Goal: Information Seeking & Learning: Learn about a topic

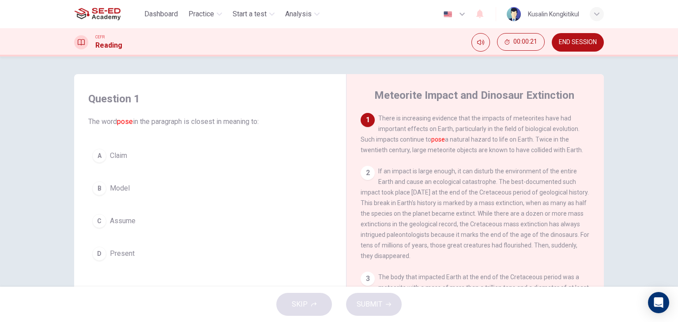
click at [97, 155] on div "A" at bounding box center [99, 156] width 14 height 14
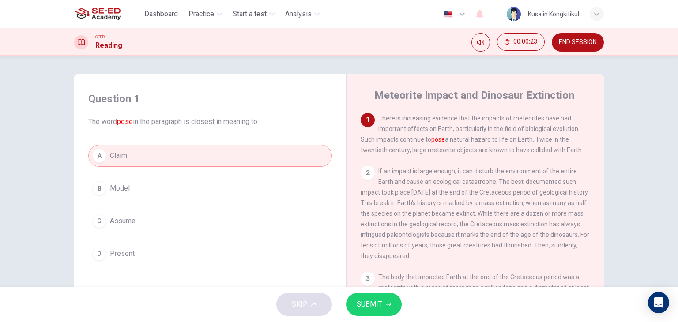
drag, startPoint x: 435, startPoint y: 142, endPoint x: 439, endPoint y: 143, distance: 4.9
click at [439, 143] on font "pose" at bounding box center [439, 139] width 14 height 7
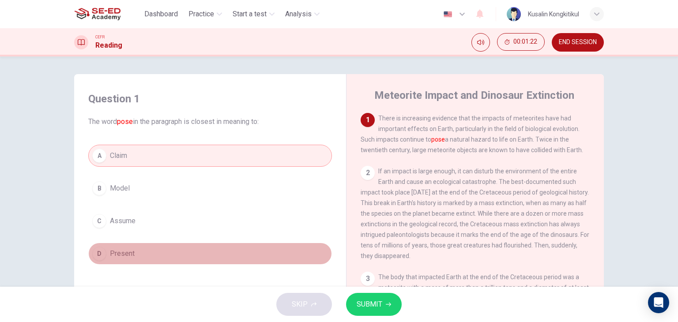
click at [102, 251] on div "D" at bounding box center [99, 254] width 14 height 14
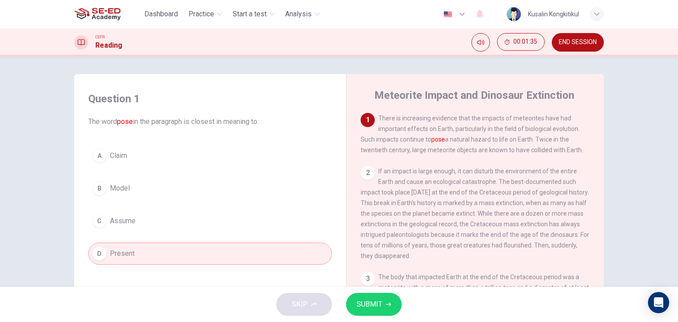
click at [364, 303] on span "SUBMIT" at bounding box center [370, 305] width 26 height 12
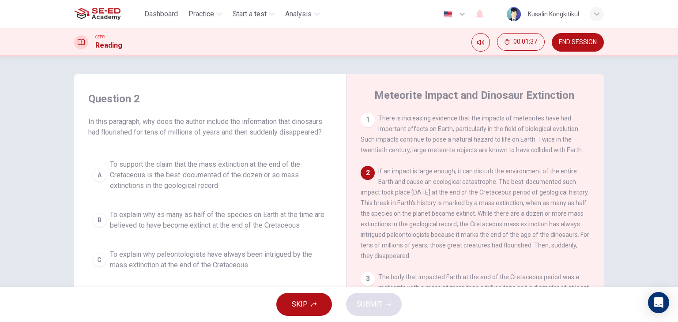
drag, startPoint x: 414, startPoint y: 175, endPoint x: 490, endPoint y: 175, distance: 76.0
click at [490, 175] on div "2 If an impact is large enough, it can disturb the environment of the entire Ea…" at bounding box center [476, 213] width 230 height 95
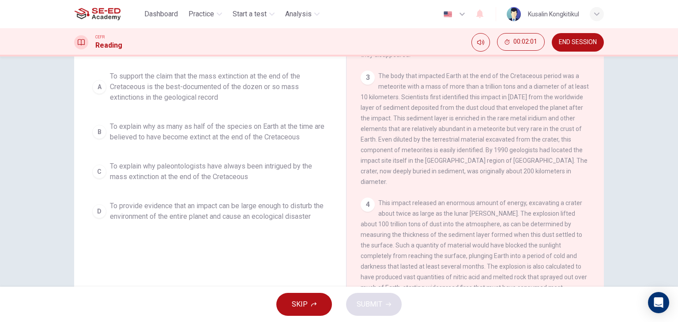
scroll to position [88, 0]
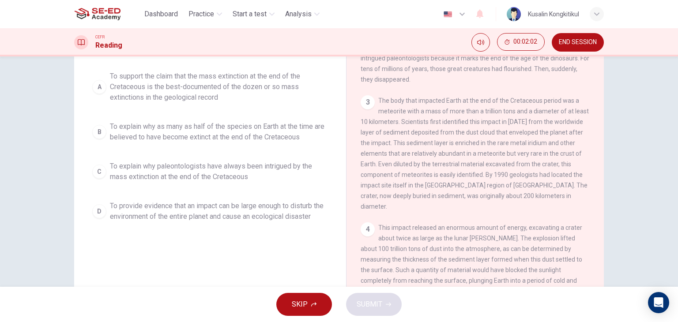
drag, startPoint x: 449, startPoint y: 111, endPoint x: 527, endPoint y: 110, distance: 77.7
click at [527, 110] on div "3 The body that impacted Earth at the end of the Cretaceous period was a meteor…" at bounding box center [476, 153] width 230 height 117
drag, startPoint x: 530, startPoint y: 113, endPoint x: 562, endPoint y: 116, distance: 32.0
click at [568, 114] on span "The body that impacted Earth at the end of the Cretaceous period was a meteorit…" at bounding box center [475, 153] width 228 height 113
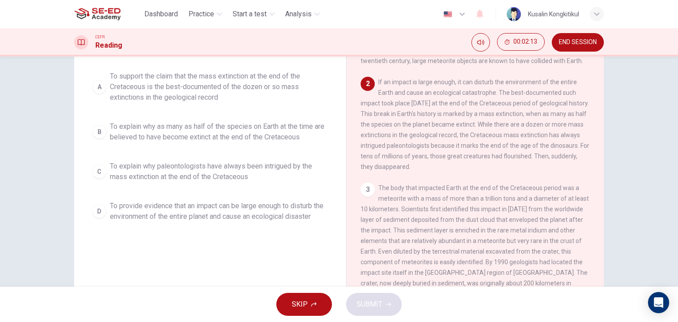
scroll to position [0, 0]
click at [96, 173] on div "C" at bounding box center [99, 172] width 14 height 14
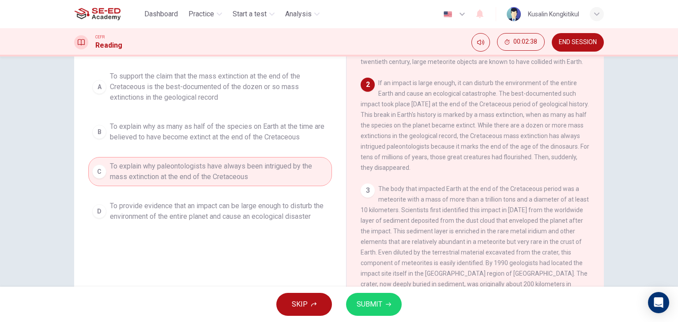
click at [375, 304] on span "SUBMIT" at bounding box center [370, 305] width 26 height 12
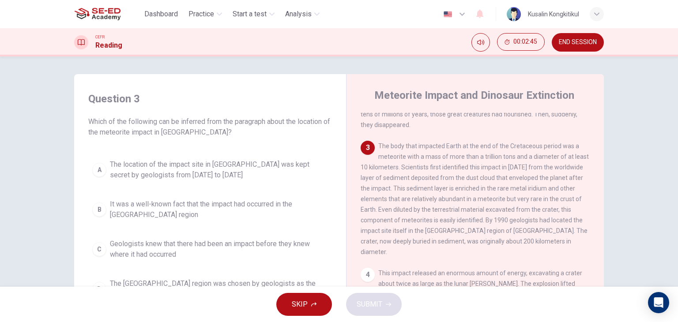
scroll to position [133, 0]
drag, startPoint x: 416, startPoint y: 179, endPoint x: 443, endPoint y: 218, distance: 47.5
click at [439, 216] on span "The body that impacted Earth at the end of the Cretaceous period was a meteorit…" at bounding box center [475, 197] width 228 height 113
click at [532, 232] on div "3 The body that impacted Earth at the end of the Cretaceous period was a meteor…" at bounding box center [476, 198] width 230 height 117
click at [451, 216] on span "The body that impacted Earth at the end of the Cretaceous period was a meteorit…" at bounding box center [475, 197] width 228 height 113
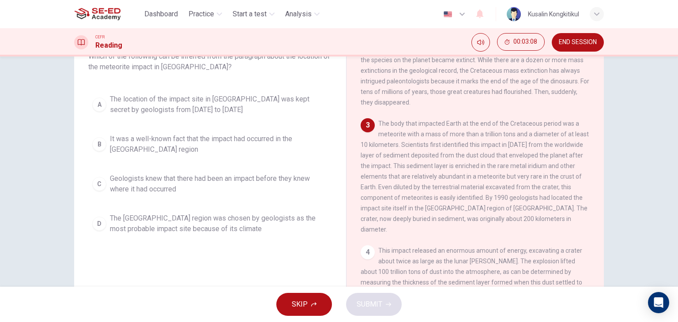
scroll to position [44, 0]
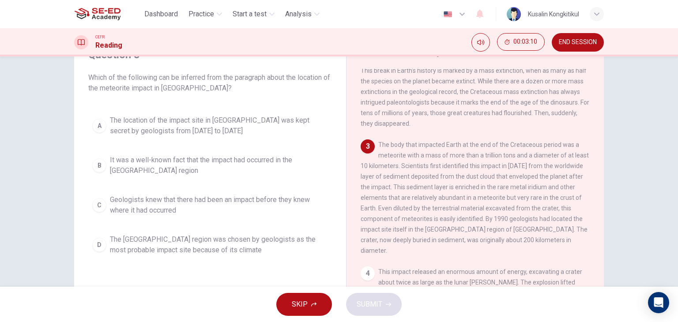
drag, startPoint x: 141, startPoint y: 74, endPoint x: 288, endPoint y: 88, distance: 147.3
click at [292, 90] on span "Which of the following can be inferred from the paragraph about the location of…" at bounding box center [210, 82] width 244 height 21
drag, startPoint x: 141, startPoint y: 91, endPoint x: 202, endPoint y: 100, distance: 61.7
click at [202, 100] on div "Question 3 Which of the following can be inferred from the paragraph about the …" at bounding box center [210, 154] width 258 height 230
click at [205, 155] on span "It was a well-known fact that the impact had occurred in the [GEOGRAPHIC_DATA] …" at bounding box center [219, 165] width 218 height 21
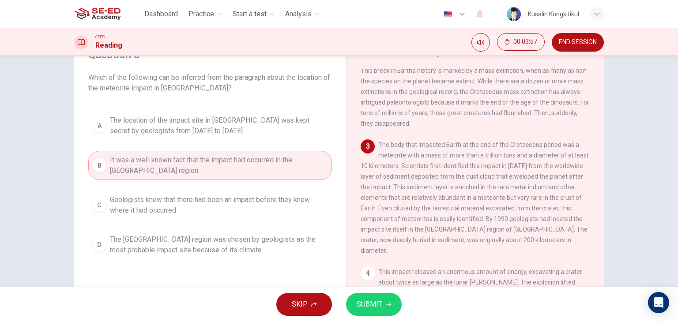
click at [371, 306] on span "SUBMIT" at bounding box center [370, 305] width 26 height 12
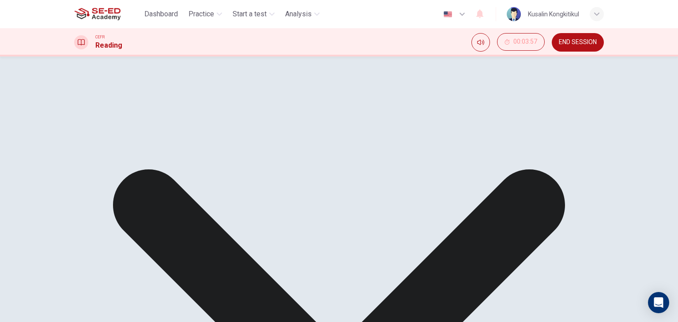
drag, startPoint x: 138, startPoint y: 206, endPoint x: 219, endPoint y: 205, distance: 80.8
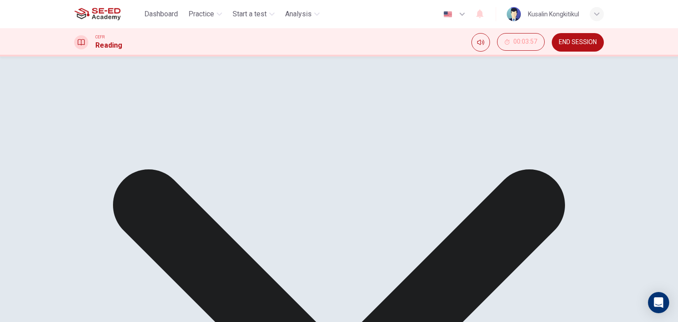
click at [219, 205] on div "A The location of the impact site in [GEOGRAPHIC_DATA] was kept secret by geolo…" at bounding box center [210, 173] width 244 height 124
drag, startPoint x: 141, startPoint y: 200, endPoint x: 260, endPoint y: 217, distance: 119.7
click at [260, 217] on div "A The location of the impact site in [GEOGRAPHIC_DATA] was kept secret by geolo…" at bounding box center [210, 173] width 244 height 124
drag, startPoint x: 389, startPoint y: 176, endPoint x: 393, endPoint y: 75, distance: 100.8
click at [413, 159] on div "3 The body that impacted Earth at the end of the Cretaceous period was a meteor…" at bounding box center [476, 198] width 230 height 117
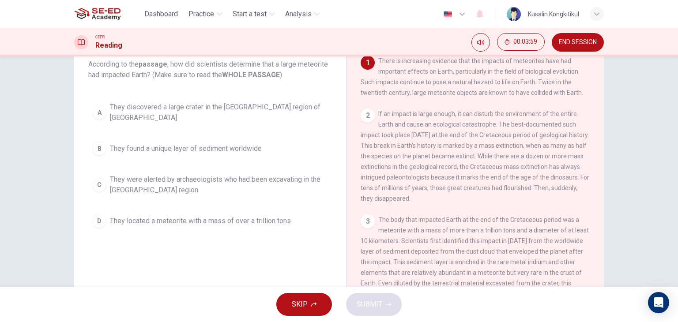
scroll to position [0, 0]
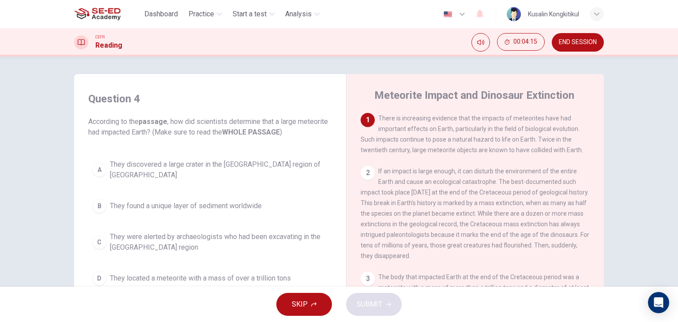
click at [601, 129] on div "Meteorite Impact and Dinosaur Extinction 1 There is increasing evidence that th…" at bounding box center [475, 234] width 258 height 321
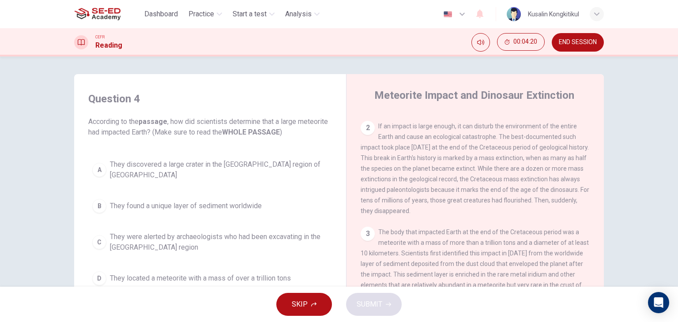
scroll to position [44, 0]
drag, startPoint x: 367, startPoint y: 145, endPoint x: 500, endPoint y: 136, distance: 132.8
click at [500, 136] on div "2 If an impact is large enough, it can disturb the environment of the entire Ea…" at bounding box center [476, 169] width 230 height 95
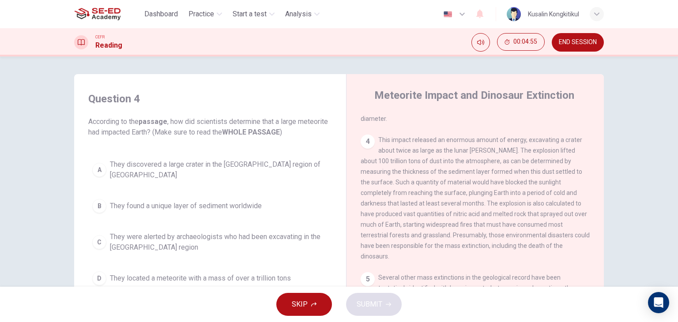
scroll to position [265, 0]
drag, startPoint x: 415, startPoint y: 216, endPoint x: 592, endPoint y: 217, distance: 177.1
click at [592, 217] on div "1 There is increasing evidence that the impacts of meteorites have had importan…" at bounding box center [481, 247] width 241 height 268
drag, startPoint x: 435, startPoint y: 229, endPoint x: 469, endPoint y: 232, distance: 34.6
click at [469, 232] on div "4 This impact released an enormous amount of energy, excavating a crater about …" at bounding box center [476, 197] width 230 height 127
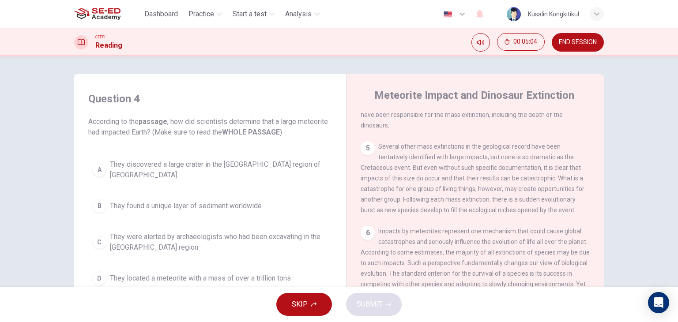
scroll to position [398, 0]
drag, startPoint x: 479, startPoint y: 141, endPoint x: 512, endPoint y: 155, distance: 36.1
click at [512, 155] on div "5 Several other mass extinctions in the geological record have been tentatively…" at bounding box center [476, 177] width 230 height 74
drag, startPoint x: 419, startPoint y: 172, endPoint x: 528, endPoint y: 172, distance: 109.5
click at [528, 172] on span "Several other mass extinctions in the geological record have been tentatively i…" at bounding box center [473, 176] width 224 height 71
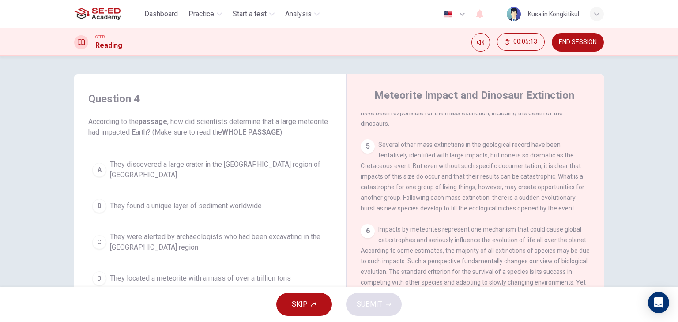
drag, startPoint x: 384, startPoint y: 192, endPoint x: 527, endPoint y: 192, distance: 142.7
click at [527, 192] on span "Several other mass extinctions in the geological record have been tentatively i…" at bounding box center [473, 176] width 224 height 71
drag, startPoint x: 387, startPoint y: 182, endPoint x: 449, endPoint y: 183, distance: 61.8
click at [449, 183] on span "Several other mass extinctions in the geological record have been tentatively i…" at bounding box center [473, 176] width 224 height 71
click at [375, 182] on span "Several other mass extinctions in the geological record have been tentatively i…" at bounding box center [473, 176] width 224 height 71
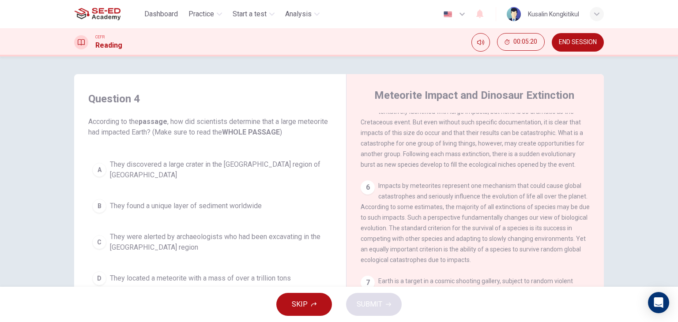
scroll to position [442, 0]
drag, startPoint x: 392, startPoint y: 179, endPoint x: 562, endPoint y: 181, distance: 169.6
click at [562, 182] on span "Impacts by meteorites represent one mechanism that could cause global catastrop…" at bounding box center [475, 222] width 229 height 81
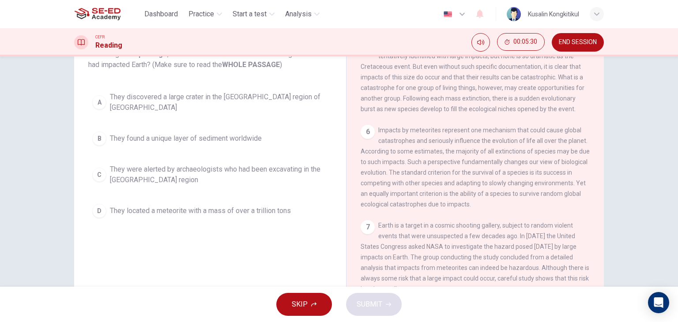
scroll to position [23, 0]
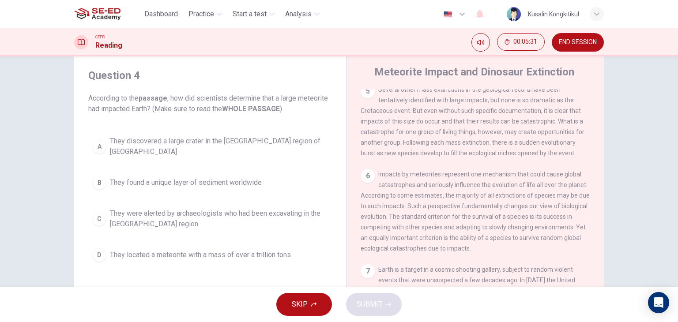
drag, startPoint x: 202, startPoint y: 99, endPoint x: 230, endPoint y: 100, distance: 27.9
click at [230, 100] on span "According to the passage , how did scientists determine that a large meteorite …" at bounding box center [210, 103] width 244 height 21
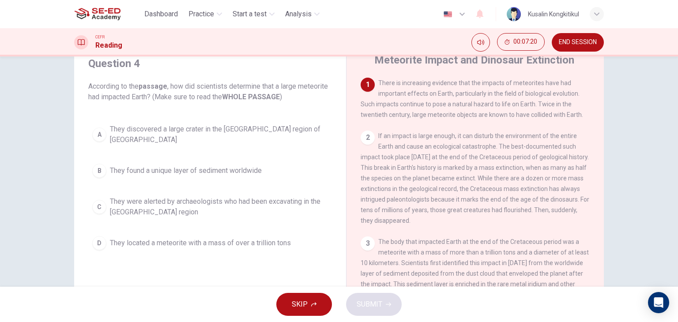
scroll to position [53, 0]
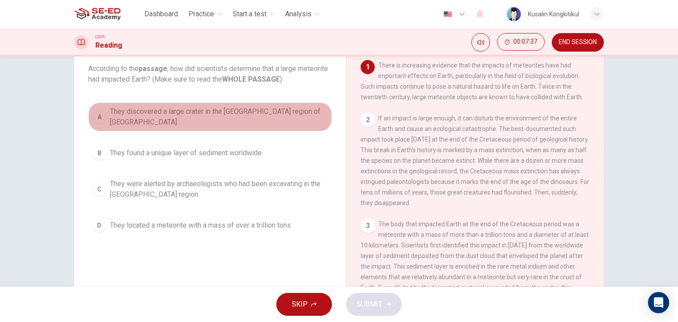
drag, startPoint x: 250, startPoint y: 112, endPoint x: 325, endPoint y: 215, distance: 127.0
click at [250, 113] on span "They discovered a large crater in the [GEOGRAPHIC_DATA] region of [GEOGRAPHIC_D…" at bounding box center [219, 116] width 218 height 21
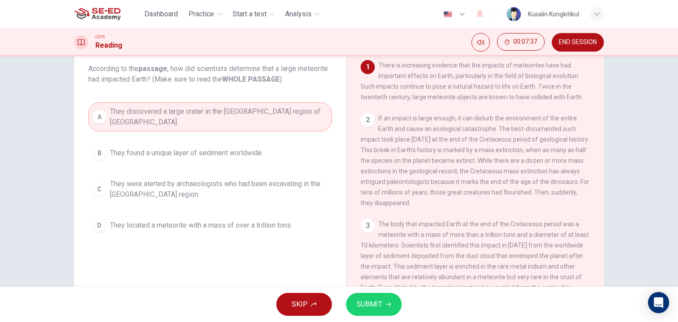
click at [373, 308] on span "SUBMIT" at bounding box center [370, 305] width 26 height 12
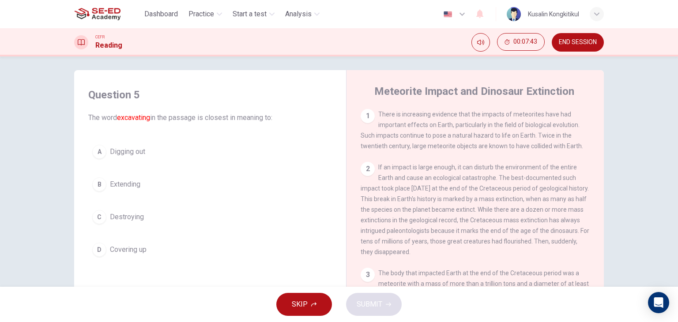
scroll to position [0, 0]
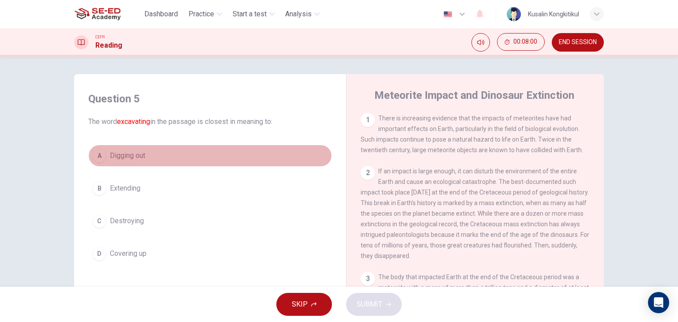
click at [104, 155] on button "A Digging out" at bounding box center [210, 156] width 244 height 22
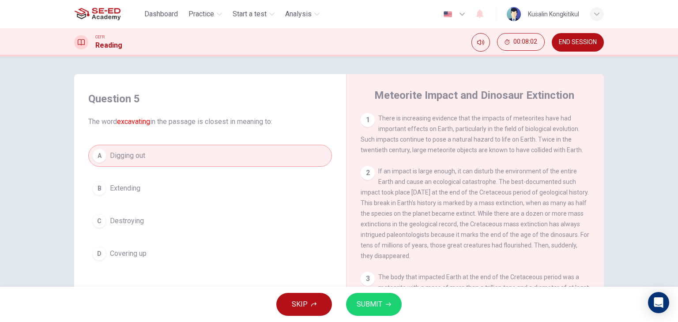
click at [376, 303] on span "SUBMIT" at bounding box center [370, 305] width 26 height 12
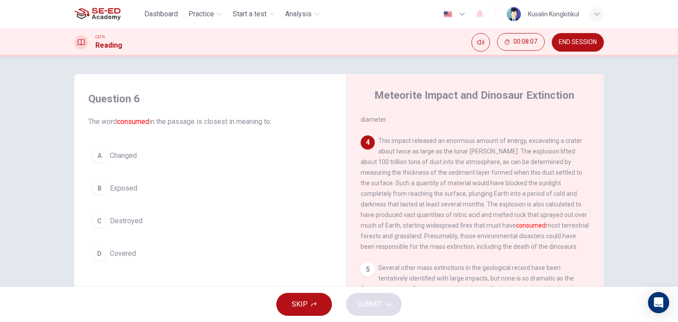
scroll to position [265, 0]
drag, startPoint x: 458, startPoint y: 218, endPoint x: 571, endPoint y: 218, distance: 113.5
click at [571, 218] on div "4 This impact released an enormous amount of energy, excavating a crater about …" at bounding box center [476, 192] width 230 height 117
drag, startPoint x: 394, startPoint y: 227, endPoint x: 443, endPoint y: 227, distance: 49.9
click at [443, 227] on span "This impact released an enormous amount of energy, excavating a crater about tw…" at bounding box center [475, 192] width 228 height 113
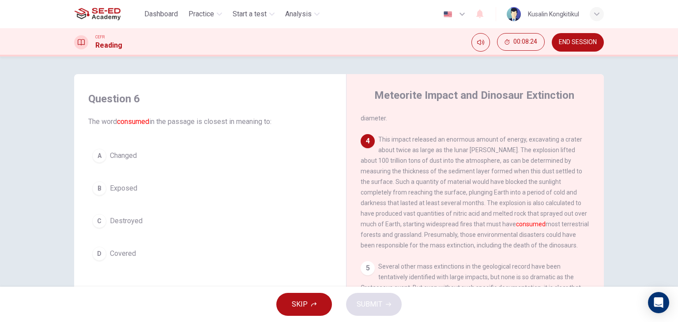
click at [105, 217] on button "C Destroyed" at bounding box center [210, 221] width 244 height 22
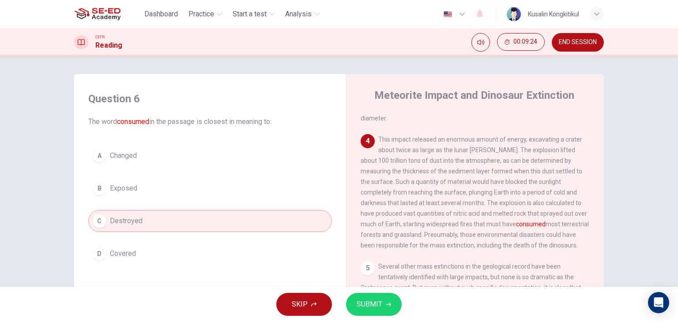
click at [382, 304] on span "SUBMIT" at bounding box center [370, 305] width 26 height 12
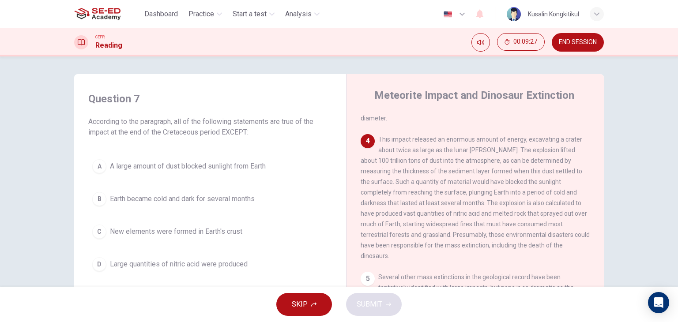
drag, startPoint x: 173, startPoint y: 121, endPoint x: 236, endPoint y: 117, distance: 63.2
click at [236, 117] on span "According to the paragraph, all of the following statements are true of the imp…" at bounding box center [210, 127] width 244 height 21
drag, startPoint x: 102, startPoint y: 131, endPoint x: 203, endPoint y: 133, distance: 100.7
click at [203, 133] on span "According to the paragraph, all of the following statements are true of the imp…" at bounding box center [210, 127] width 244 height 21
drag, startPoint x: 493, startPoint y: 197, endPoint x: 535, endPoint y: 197, distance: 42.4
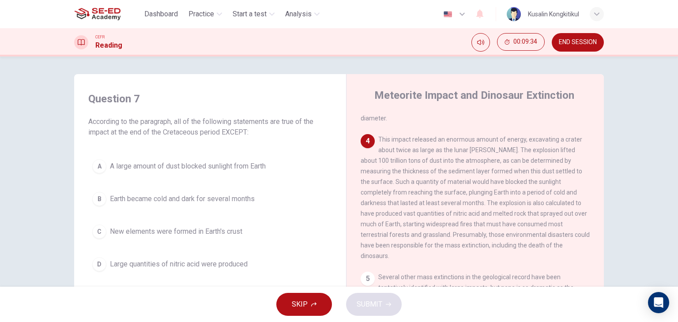
click at [545, 195] on div "4 This impact released an enormous amount of energy, excavating a crater about …" at bounding box center [476, 197] width 230 height 127
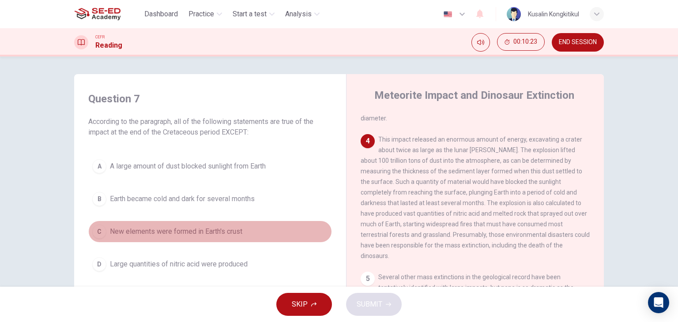
click at [160, 236] on span "New elements were formed in Earth's crust" at bounding box center [176, 232] width 133 height 11
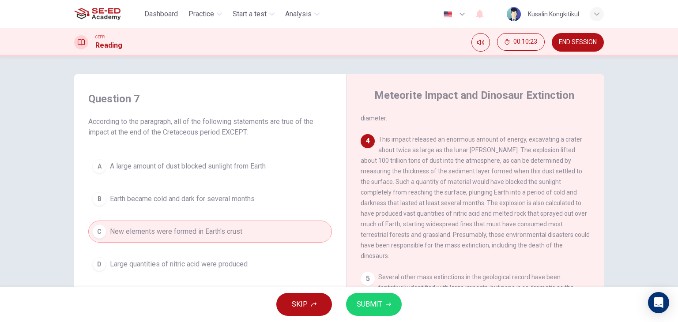
click at [378, 303] on span "SUBMIT" at bounding box center [370, 305] width 26 height 12
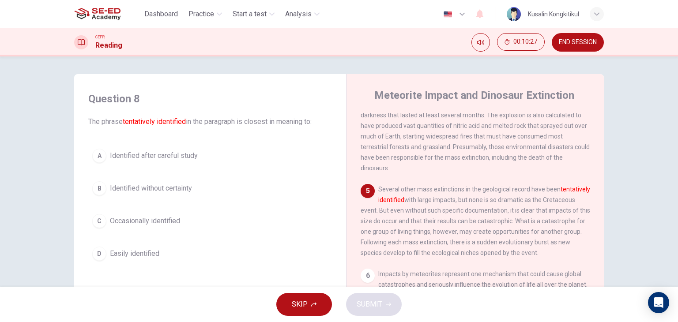
scroll to position [353, 0]
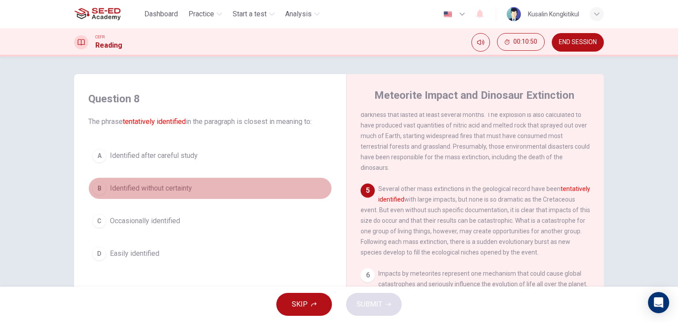
click at [187, 189] on span "Identified without certainty" at bounding box center [151, 188] width 82 height 11
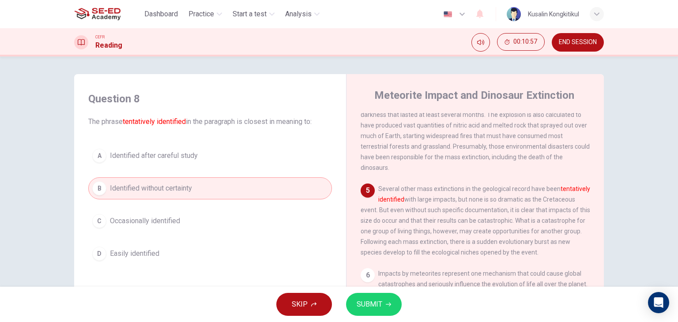
click at [380, 308] on span "SUBMIT" at bounding box center [370, 305] width 26 height 12
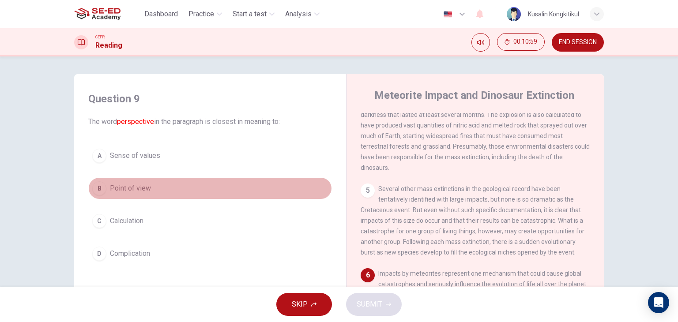
click at [134, 183] on span "Point of view" at bounding box center [130, 188] width 41 height 11
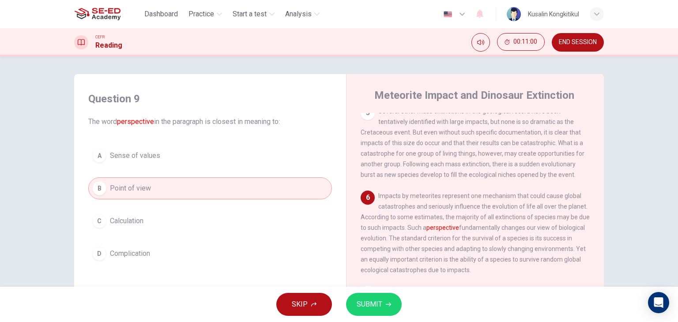
scroll to position [442, 0]
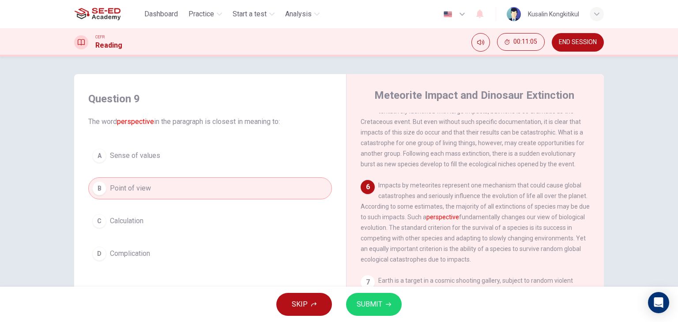
click at [387, 306] on icon "button" at bounding box center [388, 304] width 5 height 5
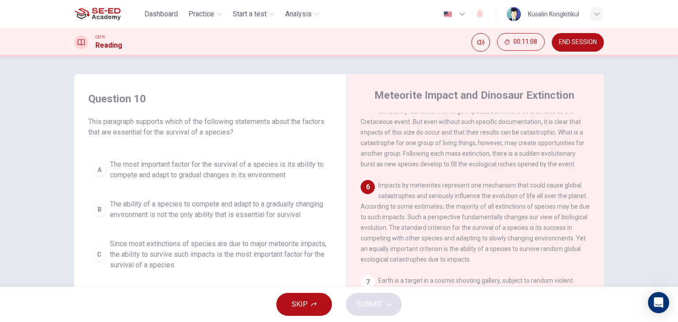
drag, startPoint x: 168, startPoint y: 123, endPoint x: 184, endPoint y: 120, distance: 15.8
click at [184, 120] on span "This paragraph supports which of the following statements about the factors tha…" at bounding box center [210, 127] width 244 height 21
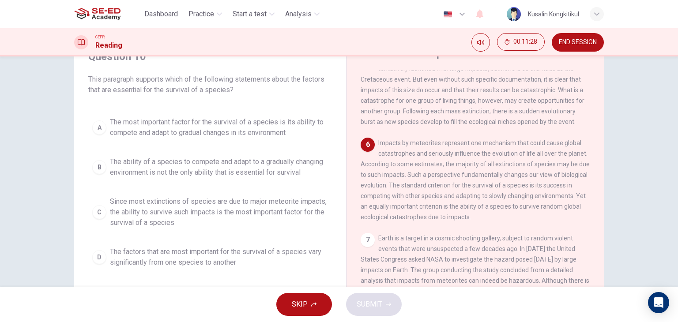
scroll to position [44, 0]
click at [164, 165] on span "The ability of a species to compete and adapt to a gradually changing environme…" at bounding box center [219, 165] width 218 height 21
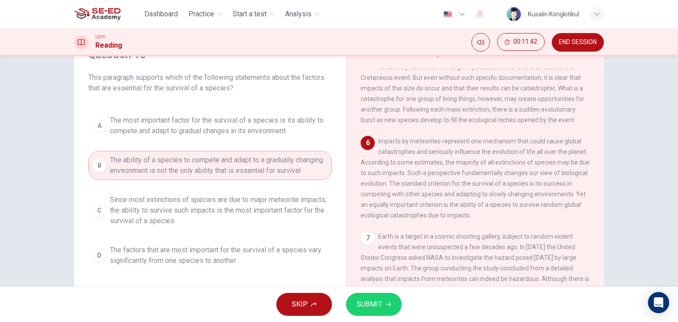
click at [320, 133] on span "The most important factor for the survival of a species is its ability to compe…" at bounding box center [219, 125] width 218 height 21
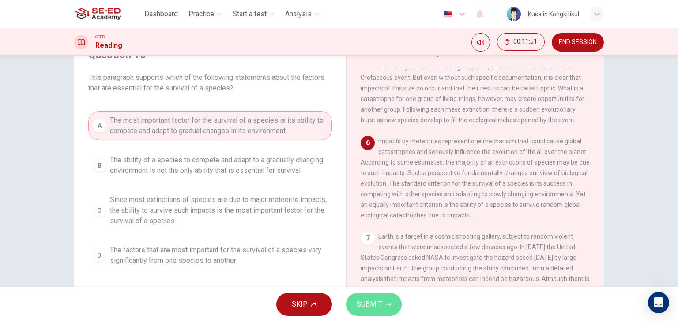
click at [376, 303] on span "SUBMIT" at bounding box center [370, 305] width 26 height 12
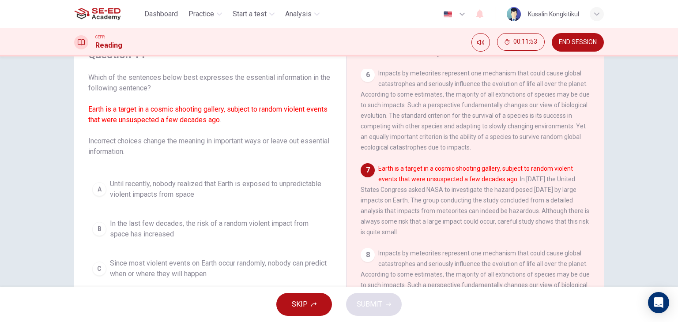
scroll to position [518, 0]
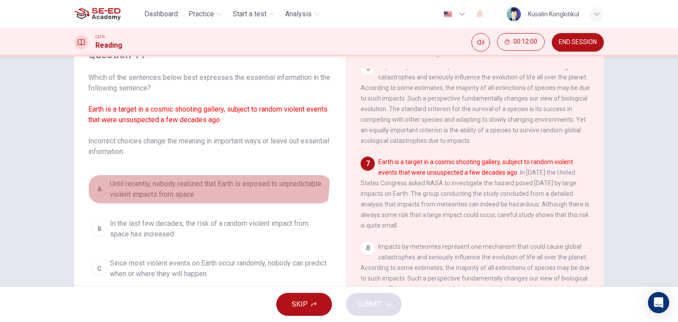
drag, startPoint x: 171, startPoint y: 178, endPoint x: 173, endPoint y: 182, distance: 4.5
click at [173, 181] on button "A Until recently, nobody realized that Earth is exposed to unpredictable violen…" at bounding box center [210, 189] width 244 height 29
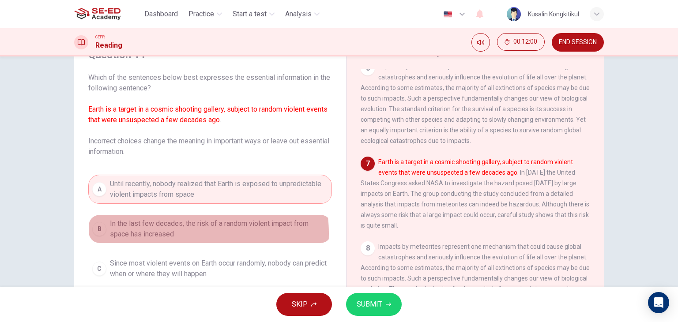
click at [180, 233] on span "In the last few decades, the risk of a random violent impact from space has inc…" at bounding box center [219, 229] width 218 height 21
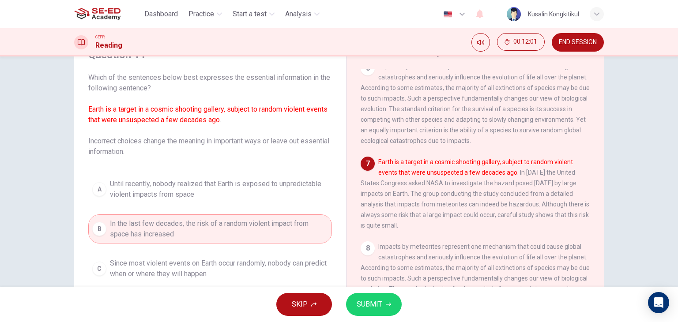
click at [215, 179] on span "Until recently, nobody realized that Earth is exposed to unpredictable violent …" at bounding box center [219, 189] width 218 height 21
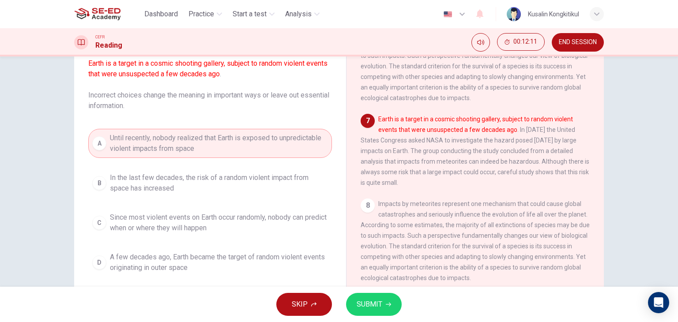
scroll to position [88, 0]
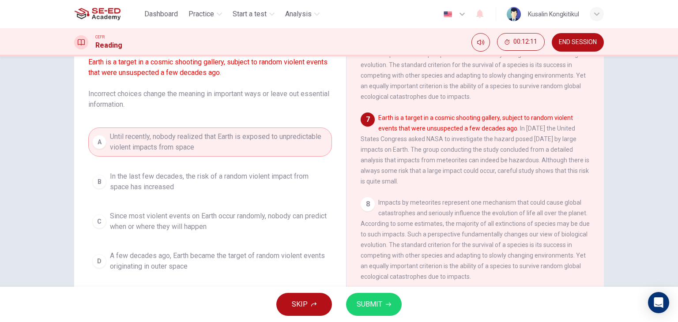
click at [238, 213] on span "Since most violent events on Earth occur randomly, nobody can predict when or w…" at bounding box center [219, 221] width 218 height 21
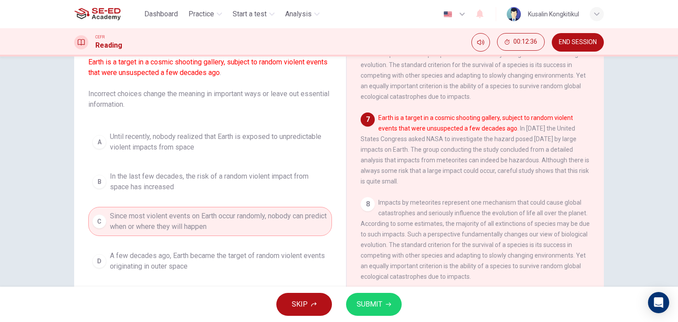
click at [210, 268] on span "A few decades ago, Earth became the target of random violent events originating…" at bounding box center [219, 261] width 218 height 21
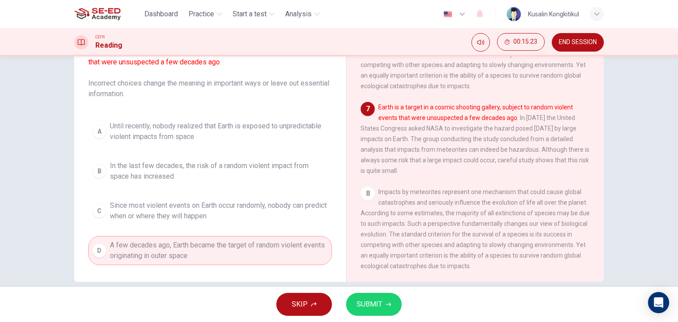
scroll to position [112, 0]
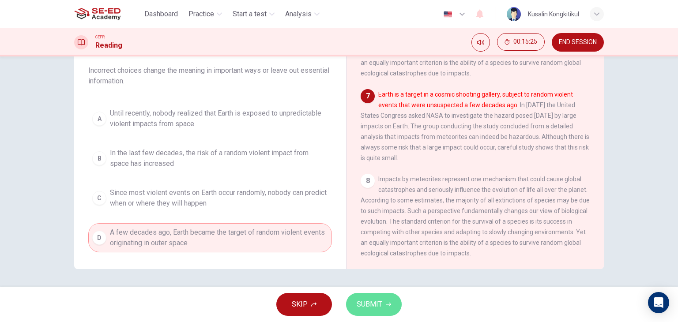
click at [376, 308] on span "SUBMIT" at bounding box center [370, 305] width 26 height 12
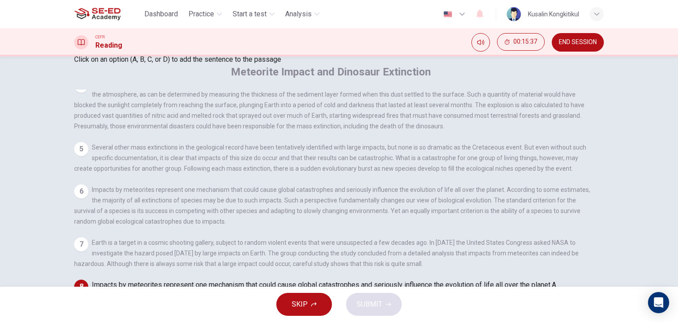
click at [481, 292] on input at bounding box center [519, 296] width 76 height 8
click at [151, 313] on input at bounding box center [112, 317] width 76 height 8
click at [168, 292] on input at bounding box center [130, 296] width 76 height 8
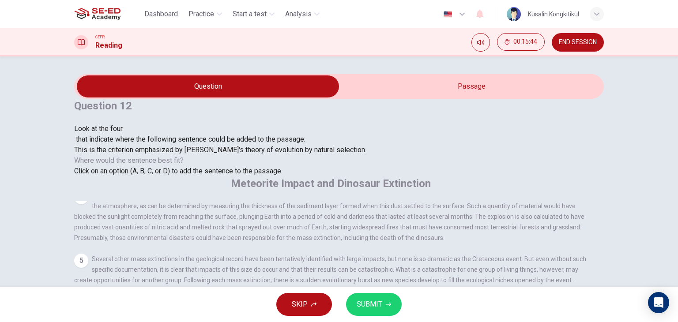
scroll to position [542, 0]
drag, startPoint x: 428, startPoint y: 179, endPoint x: 525, endPoint y: 186, distance: 97.0
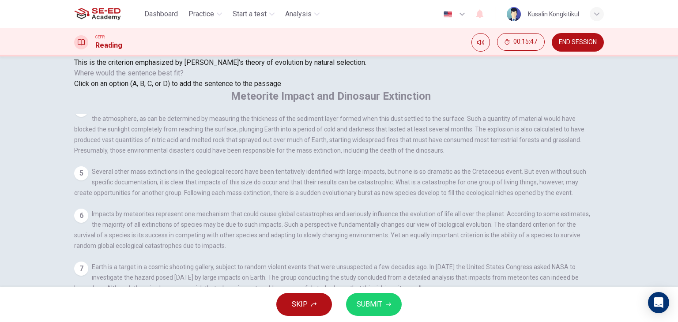
scroll to position [88, 0]
drag, startPoint x: 371, startPoint y: 167, endPoint x: 592, endPoint y: 159, distance: 221.0
click at [592, 159] on div "1 There is increasing evidence that the impacts of meteorites have had importan…" at bounding box center [338, 240] width 528 height 254
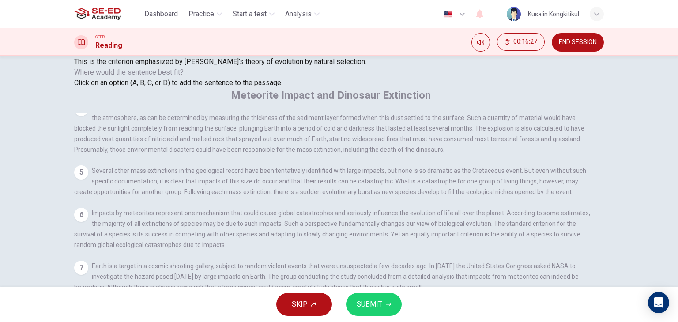
click at [168, 315] on input at bounding box center [130, 319] width 76 height 8
click at [389, 302] on icon "button" at bounding box center [388, 304] width 5 height 5
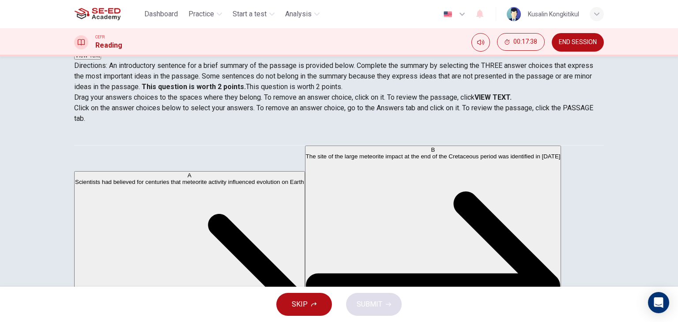
scroll to position [237, 0]
drag, startPoint x: 122, startPoint y: 232, endPoint x: 386, endPoint y: 232, distance: 263.3
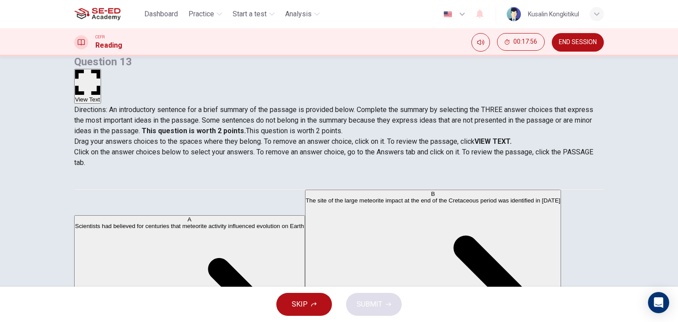
scroll to position [88, 0]
drag, startPoint x: 143, startPoint y: 207, endPoint x: 269, endPoint y: 217, distance: 125.9
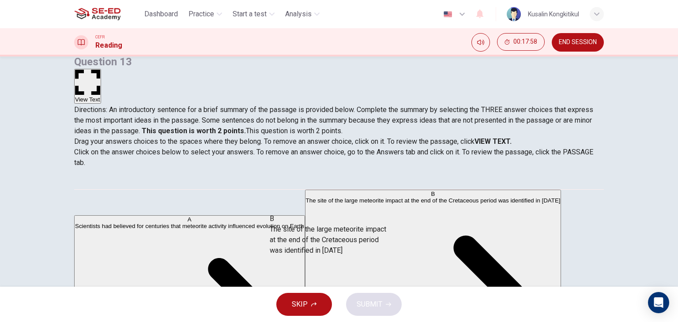
drag, startPoint x: 292, startPoint y: 236, endPoint x: 364, endPoint y: 276, distance: 82.6
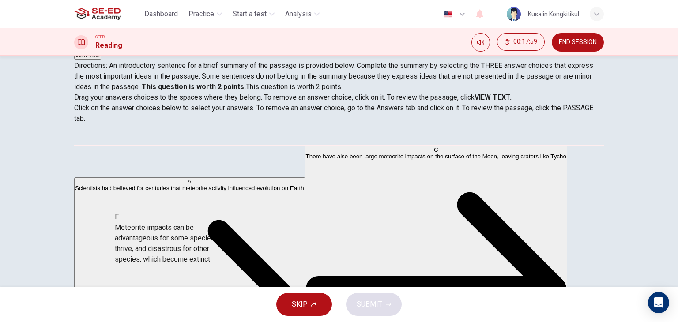
scroll to position [14, 0]
drag, startPoint x: 167, startPoint y: 239, endPoint x: 381, endPoint y: 256, distance: 214.0
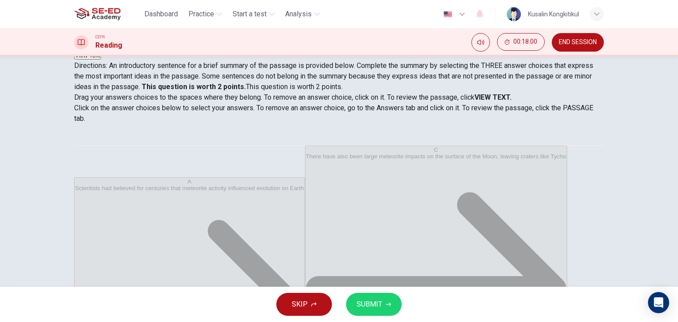
scroll to position [58, 0]
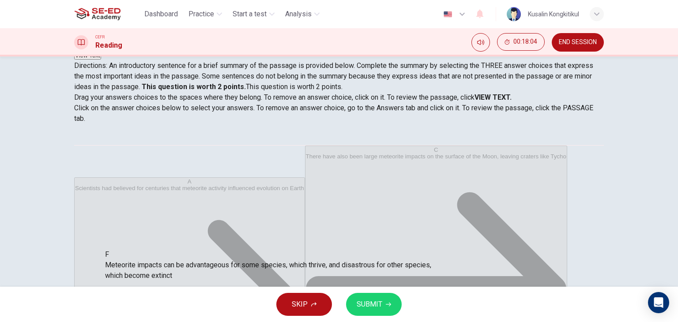
drag, startPoint x: 329, startPoint y: 243, endPoint x: 166, endPoint y: 267, distance: 164.8
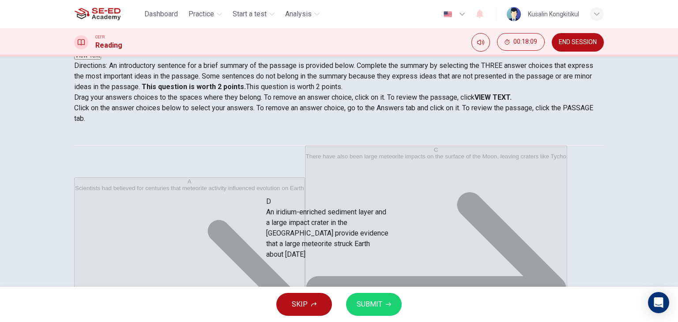
drag, startPoint x: 139, startPoint y: 232, endPoint x: 322, endPoint y: 232, distance: 182.4
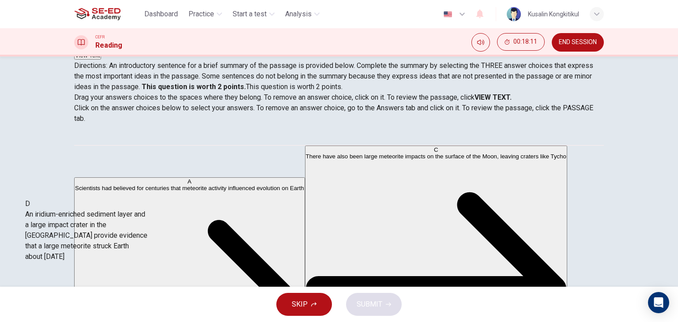
scroll to position [0, 0]
drag, startPoint x: 182, startPoint y: 250, endPoint x: 104, endPoint y: 254, distance: 77.8
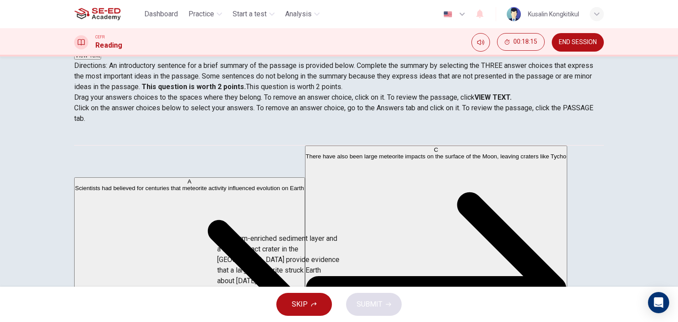
scroll to position [25, 0]
drag, startPoint x: 157, startPoint y: 169, endPoint x: 313, endPoint y: 271, distance: 186.2
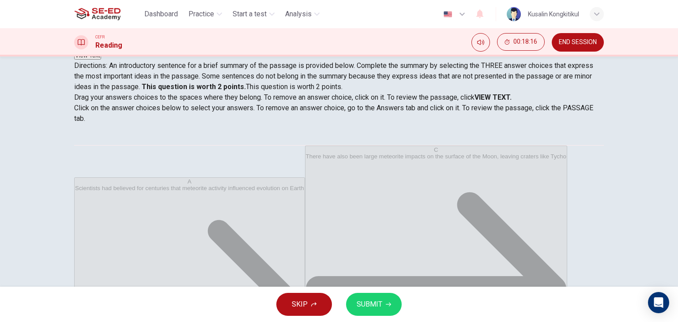
scroll to position [14, 0]
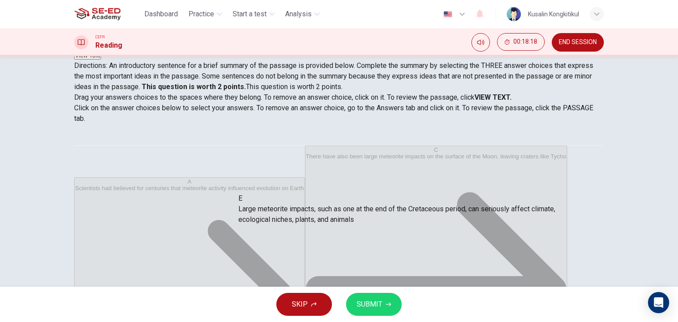
drag, startPoint x: 284, startPoint y: 250, endPoint x: 284, endPoint y: 196, distance: 54.3
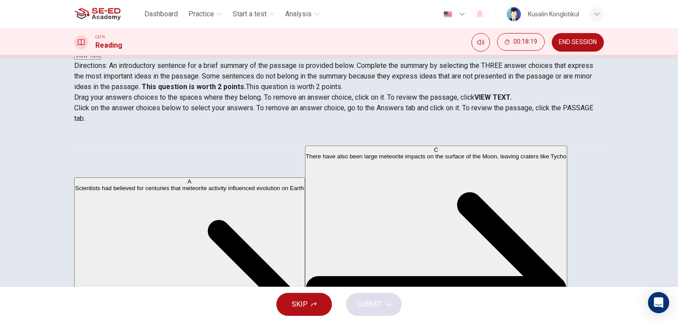
scroll to position [58, 0]
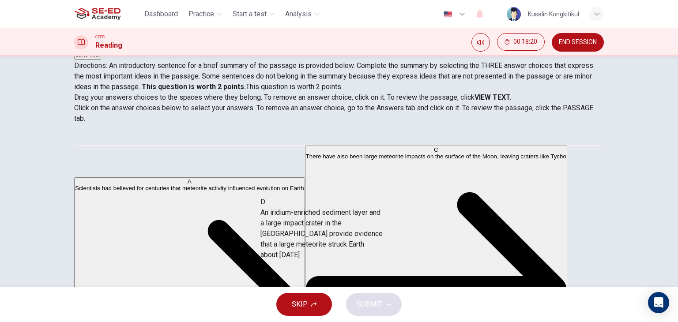
drag, startPoint x: 124, startPoint y: 233, endPoint x: 297, endPoint y: 234, distance: 173.2
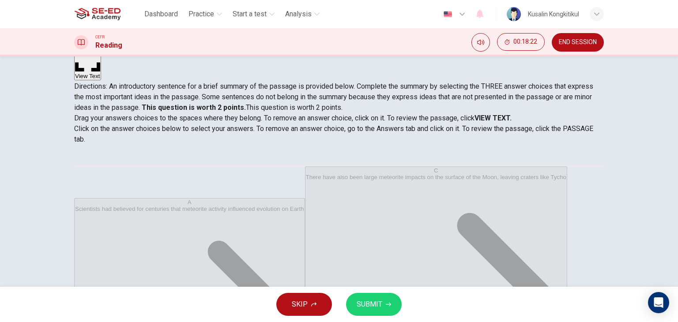
scroll to position [0, 0]
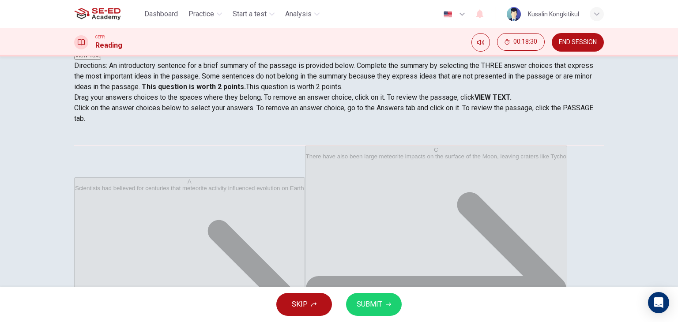
click at [367, 304] on span "SUBMIT" at bounding box center [370, 305] width 26 height 12
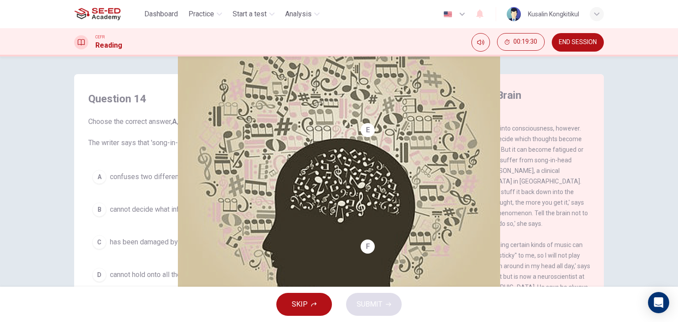
scroll to position [309, 0]
click at [246, 205] on span "cannot decide what information it needs to retain." at bounding box center [186, 210] width 152 height 11
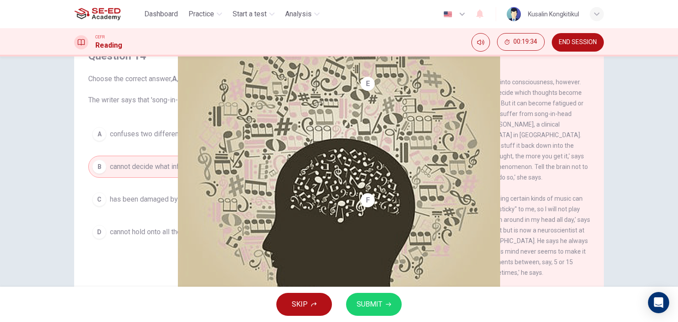
scroll to position [44, 0]
click at [370, 304] on span "SUBMIT" at bounding box center [370, 305] width 26 height 12
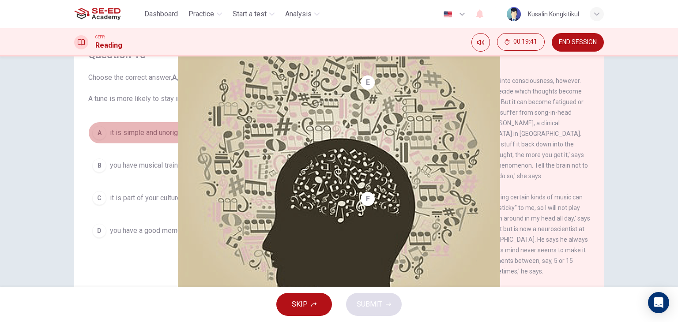
click at [159, 122] on button "A it is simple and unoriginal." at bounding box center [210, 133] width 244 height 22
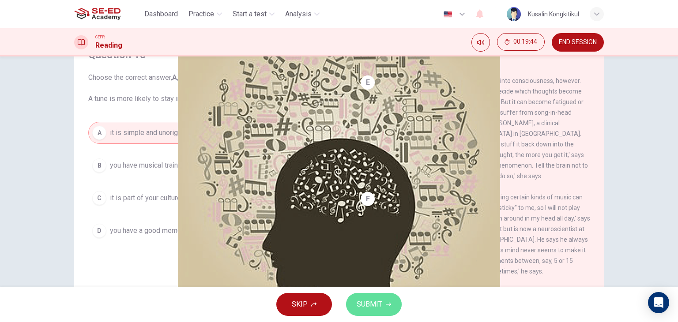
click at [378, 310] on span "SUBMIT" at bounding box center [370, 305] width 26 height 12
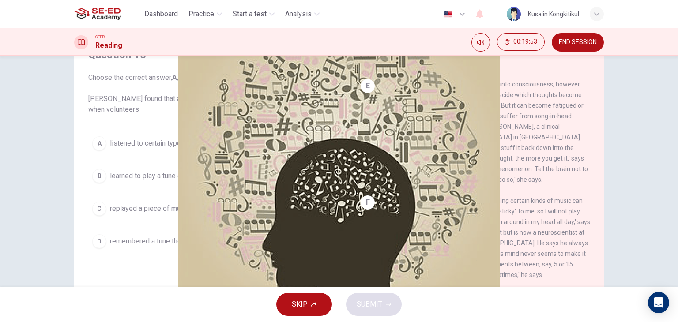
scroll to position [309, 0]
click at [120, 247] on button "D remembered a tune they had heard previously." at bounding box center [210, 242] width 244 height 22
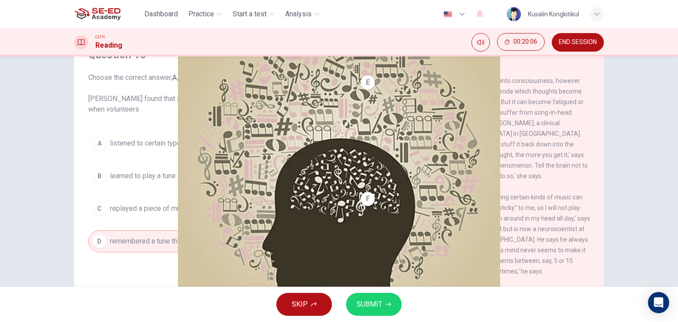
click at [389, 308] on button "SUBMIT" at bounding box center [374, 304] width 56 height 23
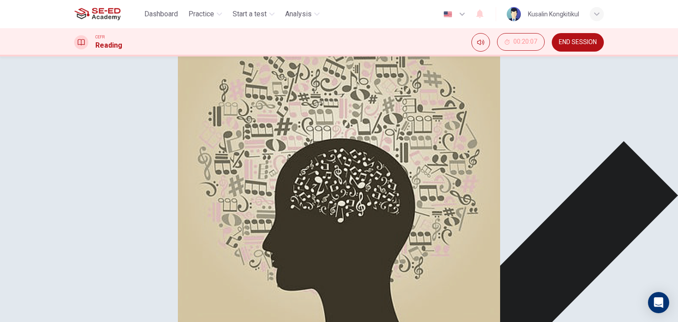
drag, startPoint x: 456, startPoint y: 308, endPoint x: 451, endPoint y: 310, distance: 4.8
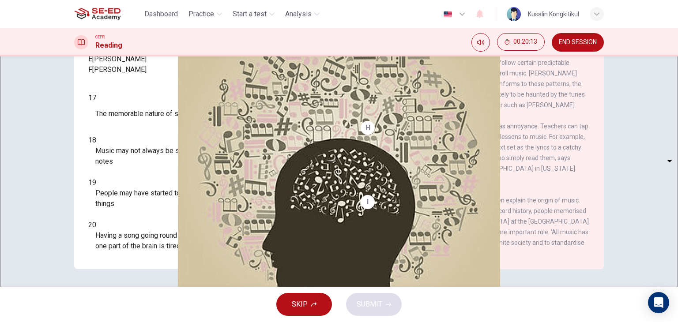
scroll to position [703, 0]
drag, startPoint x: 478, startPoint y: 142, endPoint x: 464, endPoint y: 150, distance: 16.2
click at [504, 137] on div "H But this ability can be used for good as well as annoyance. Teachers can tap …" at bounding box center [476, 153] width 230 height 64
drag, startPoint x: 405, startPoint y: 166, endPoint x: 536, endPoint y: 168, distance: 131.2
click at [536, 168] on span "But this ability can be used for good as well as annoyance. Teachers can tap in…" at bounding box center [475, 153] width 228 height 60
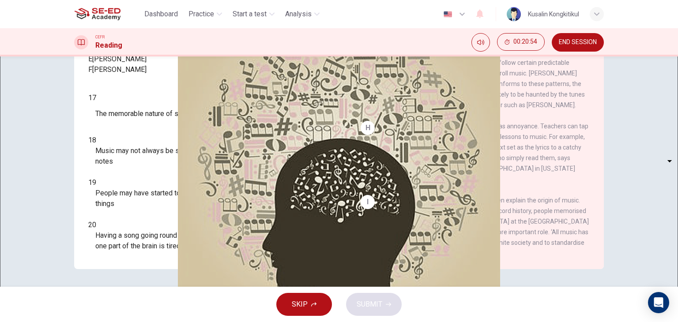
drag, startPoint x: 364, startPoint y: 178, endPoint x: 382, endPoint y: 177, distance: 18.1
click at [378, 175] on span "But this ability can be used for good as well as annoyance. Teachers can tap in…" at bounding box center [475, 153] width 228 height 60
click at [144, 167] on body "This site uses cookies, as explained in our Privacy Policy . If you agree to th…" at bounding box center [339, 161] width 678 height 322
type input "E"
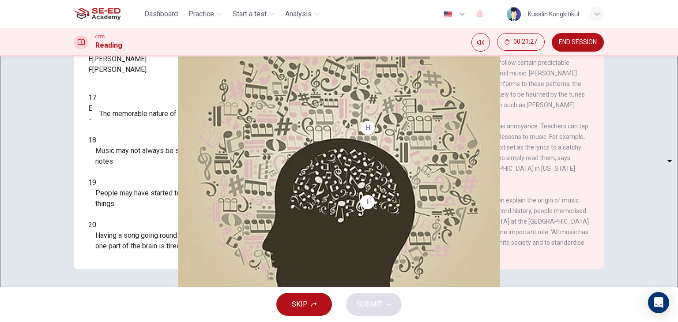
drag, startPoint x: 468, startPoint y: 211, endPoint x: 576, endPoint y: 207, distance: 107.9
click at [579, 206] on span "This sort of memory enhancement may even explain the origin of music. Before th…" at bounding box center [475, 227] width 228 height 60
drag, startPoint x: 442, startPoint y: 225, endPoint x: 454, endPoint y: 221, distance: 12.6
click at [451, 223] on span "This sort of memory enhancement may even explain the origin of music. Before th…" at bounding box center [475, 227] width 228 height 60
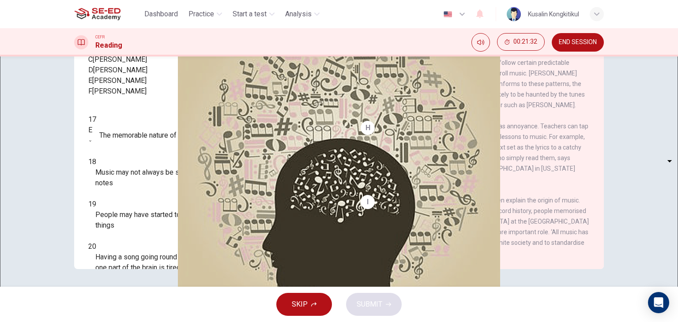
scroll to position [49, 0]
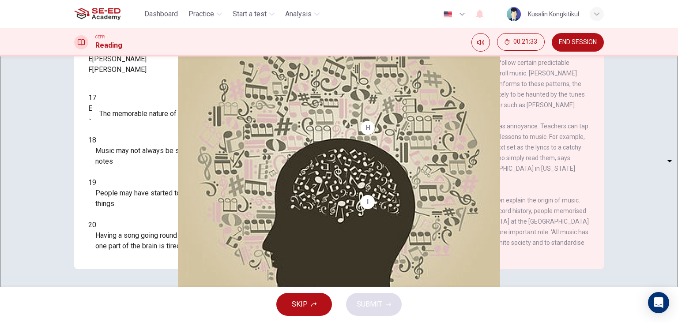
click at [142, 224] on body "This site uses cookies, as explained in our Privacy Policy . If you agree to th…" at bounding box center [339, 161] width 678 height 322
type input "F"
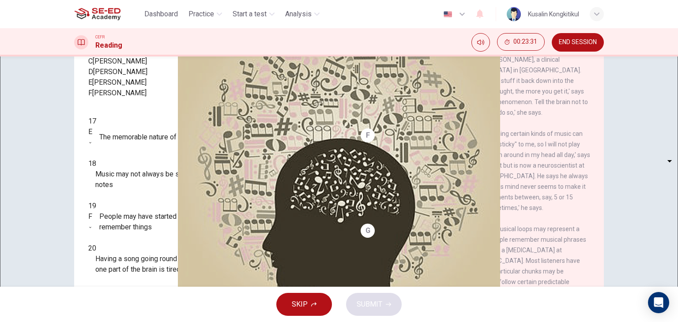
scroll to position [353, 0]
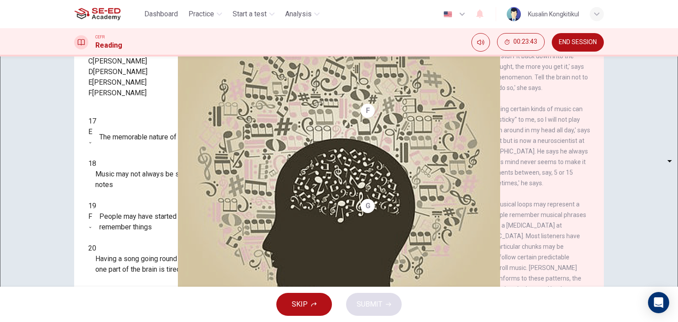
click at [118, 224] on body "This site uses cookies, as explained in our Privacy Policy . If you agree to th…" at bounding box center [339, 161] width 678 height 322
click at [269, 322] on div at bounding box center [339, 322] width 678 height 0
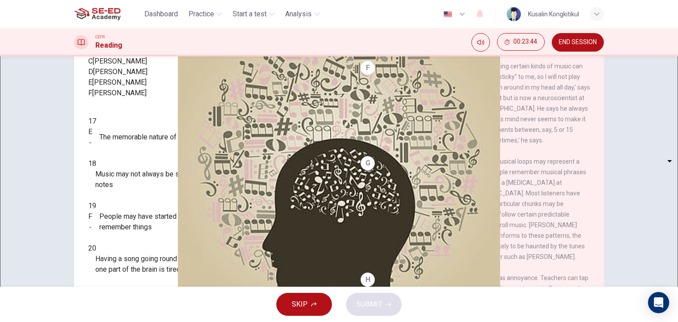
scroll to position [398, 0]
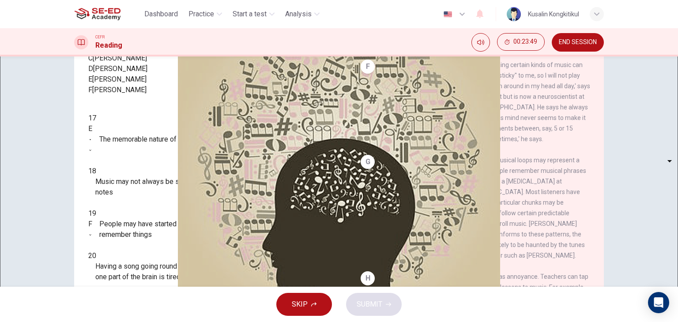
click at [134, 195] on body "This site uses cookies, as explained in our Privacy Policy . If you agree to th…" at bounding box center [339, 161] width 678 height 322
click at [163, 322] on div at bounding box center [339, 322] width 678 height 0
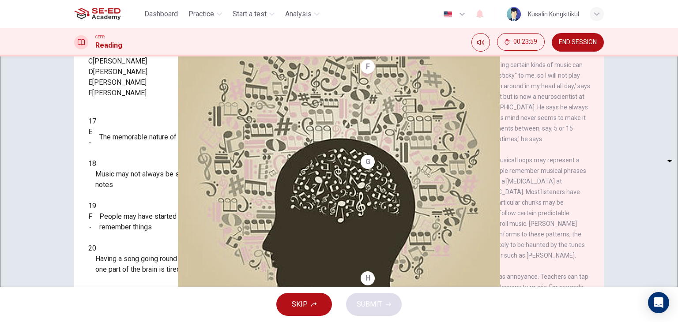
drag, startPoint x: 99, startPoint y: 140, endPoint x: 150, endPoint y: 148, distance: 51.8
click at [149, 99] on div "A [PERSON_NAME] B [PERSON_NAME] C [PERSON_NAME] D [PERSON_NAME] E [PERSON_NAME]…" at bounding box center [210, 67] width 244 height 64
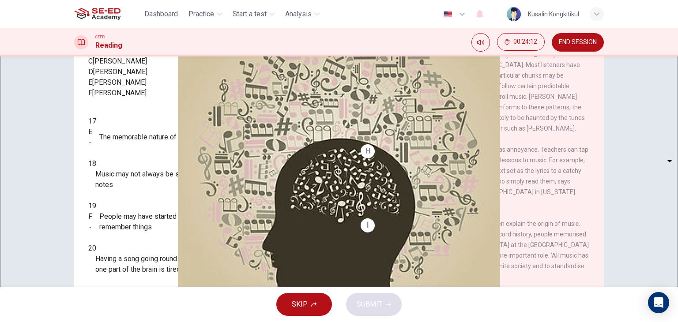
scroll to position [530, 0]
drag, startPoint x: 394, startPoint y: 222, endPoint x: 502, endPoint y: 220, distance: 108.7
click at [502, 132] on span "[PERSON_NAME] experience of repeated musical loops may represent a phenomenon c…" at bounding box center [474, 81] width 226 height 102
click at [131, 224] on body "This site uses cookies, as explained in our Privacy Policy . If you agree to th…" at bounding box center [339, 161] width 678 height 322
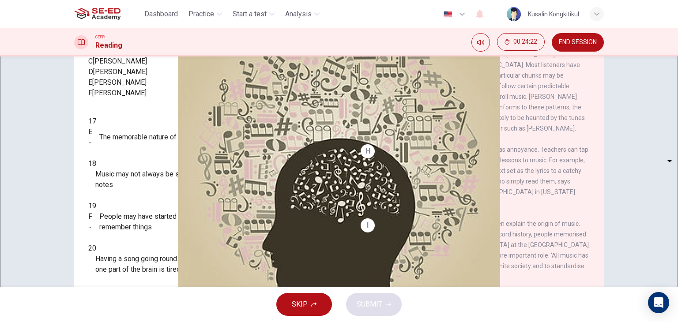
type input "D"
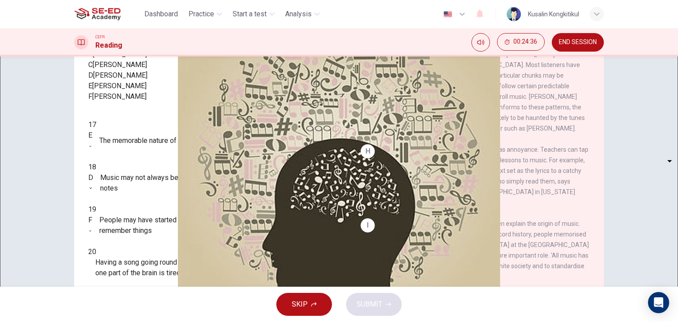
scroll to position [44, 0]
drag, startPoint x: 97, startPoint y: 145, endPoint x: 134, endPoint y: 145, distance: 37.1
click at [134, 90] on div "E [PERSON_NAME]" at bounding box center [210, 85] width 244 height 11
drag, startPoint x: 138, startPoint y: 160, endPoint x: 136, endPoint y: 155, distance: 5.2
click at [138, 101] on div "F [PERSON_NAME]" at bounding box center [210, 95] width 244 height 11
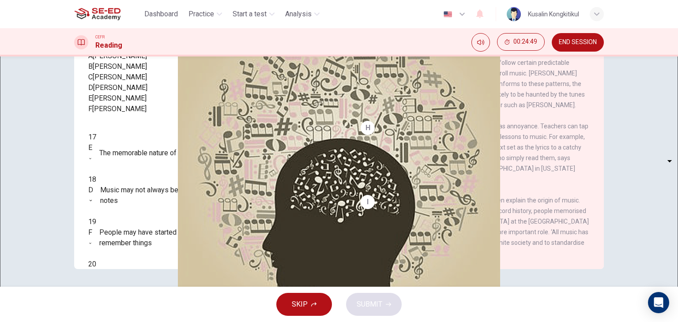
scroll to position [0, 0]
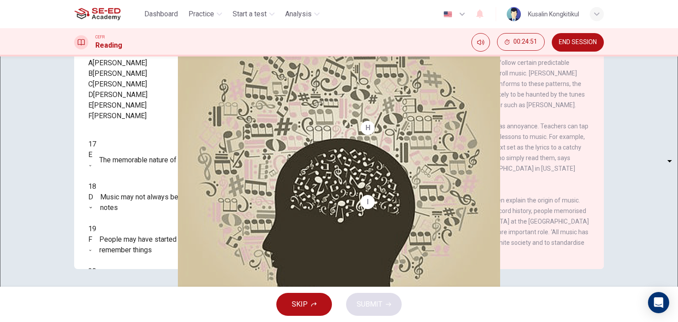
drag, startPoint x: 113, startPoint y: 131, endPoint x: 156, endPoint y: 123, distance: 44.0
click at [156, 121] on div "A [PERSON_NAME] B [PERSON_NAME] C [PERSON_NAME] D [PERSON_NAME] E [PERSON_NAME]…" at bounding box center [210, 90] width 244 height 64
drag, startPoint x: 140, startPoint y: 115, endPoint x: 145, endPoint y: 113, distance: 5.3
click at [145, 79] on div "B [PERSON_NAME]" at bounding box center [210, 73] width 244 height 11
drag, startPoint x: 101, startPoint y: 95, endPoint x: 201, endPoint y: 109, distance: 100.8
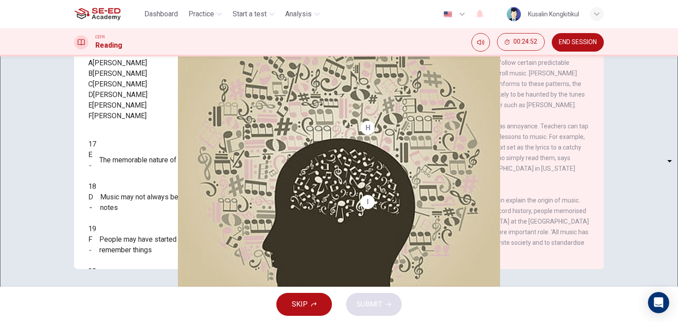
click at [197, 109] on div "A [PERSON_NAME] B [PERSON_NAME] C [PERSON_NAME] D [PERSON_NAME] E [PERSON_NAME]…" at bounding box center [210, 90] width 244 height 64
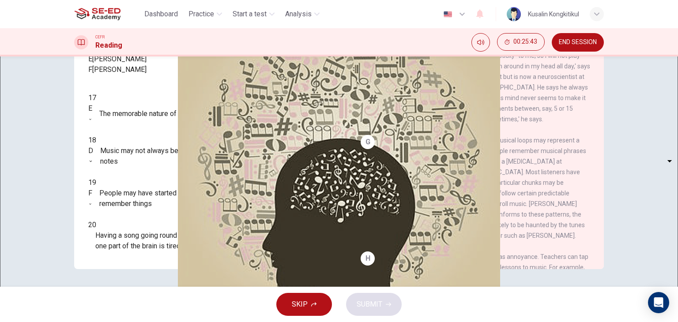
scroll to position [49, 0]
click at [132, 242] on body "This site uses cookies, as explained in our Privacy Policy . If you agree to th…" at bounding box center [339, 161] width 678 height 322
type input "B"
click at [358, 303] on span "SUBMIT" at bounding box center [370, 305] width 26 height 12
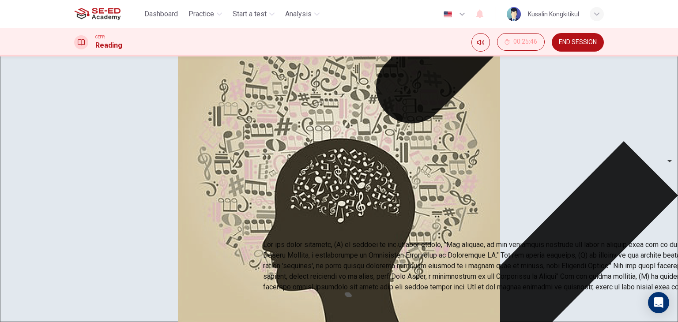
drag, startPoint x: 299, startPoint y: 138, endPoint x: 414, endPoint y: 149, distance: 116.2
click at [414, 240] on p at bounding box center [602, 266] width 678 height 53
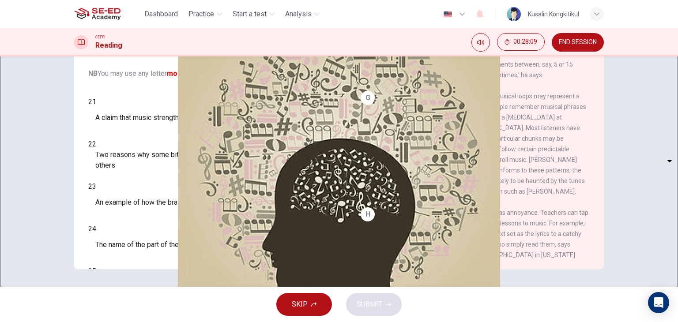
scroll to position [438, 0]
drag, startPoint x: 422, startPoint y: 146, endPoint x: 435, endPoint y: 167, distance: 24.2
click at [435, 167] on div "CLICK TO ZOOM Click to Zoom A Some songs just won't leave you alone. But this m…" at bounding box center [481, 135] width 241 height 268
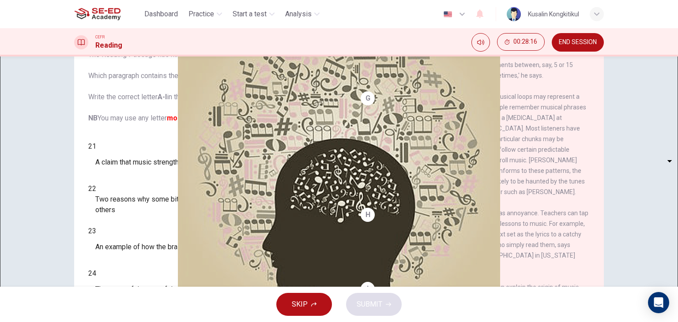
scroll to position [68, 0]
click at [141, 196] on body "This site uses cookies, as explained in our Privacy Policy . If you agree to th…" at bounding box center [339, 161] width 678 height 322
type input "E"
drag, startPoint x: 207, startPoint y: 221, endPoint x: 272, endPoint y: 227, distance: 65.6
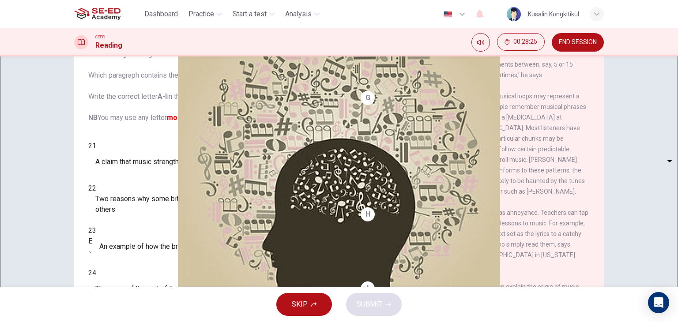
click at [273, 232] on div "21 ​ ​ A claim that music strengthens social bonds 22 ​ ​ Two reasons why some …" at bounding box center [210, 263] width 244 height 244
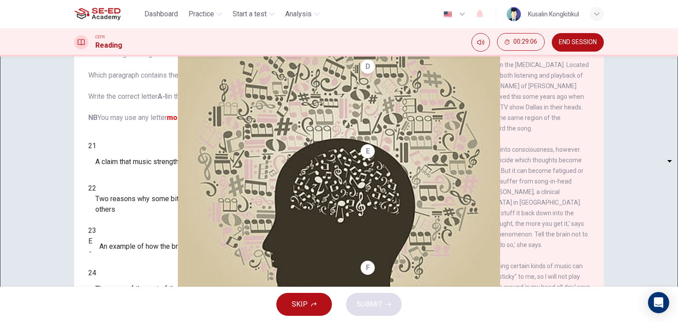
scroll to position [217, 0]
drag, startPoint x: 398, startPoint y: 162, endPoint x: 553, endPoint y: 162, distance: 155.5
click at [553, 47] on span "This eager acquisitiveness of the brain may have helped our ancestors remember …" at bounding box center [476, 17] width 230 height 60
drag, startPoint x: 394, startPoint y: 180, endPoint x: 584, endPoint y: 196, distance: 190.6
click at [584, 196] on div "CLICK TO ZOOM Click to Zoom A Some songs just won't leave you alone. But this m…" at bounding box center [481, 179] width 241 height 268
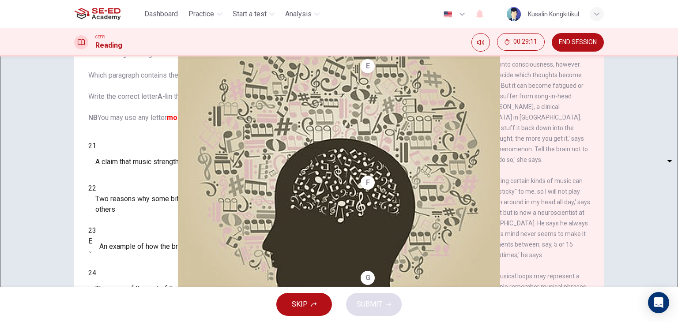
scroll to position [306, 0]
drag, startPoint x: 388, startPoint y: 163, endPoint x: 454, endPoint y: 148, distance: 67.7
click at [454, 45] on div "D The annoying playback probably originates in the [MEDICAL_DATA]. Located at t…" at bounding box center [476, 8] width 230 height 74
click at [134, 220] on body "This site uses cookies, as explained in our Privacy Policy . If you agree to th…" at bounding box center [339, 161] width 678 height 322
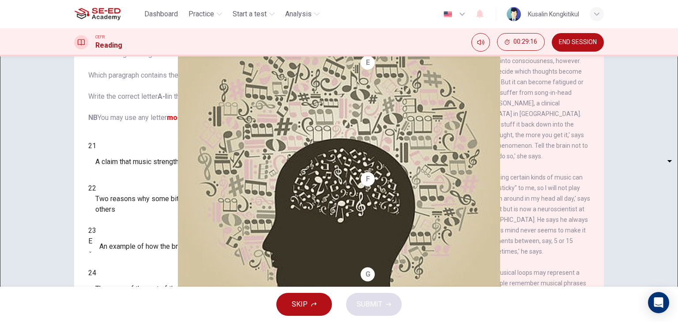
type input "D"
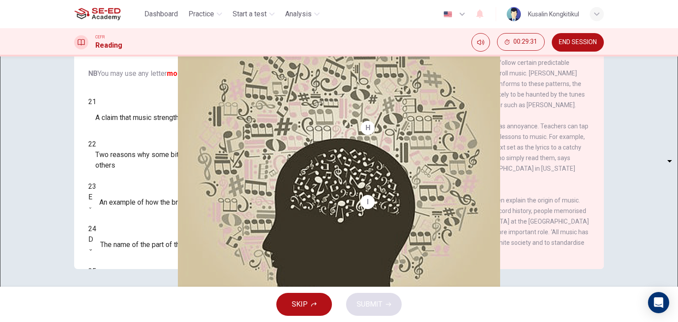
scroll to position [527, 0]
drag, startPoint x: 559, startPoint y: 103, endPoint x: 592, endPoint y: 103, distance: 32.7
click at [592, 103] on div "CLICK TO ZOOM Click to Zoom A Some songs just won't leave you alone. But this m…" at bounding box center [481, 135] width 241 height 268
drag, startPoint x: 415, startPoint y: 114, endPoint x: 539, endPoint y: 112, distance: 123.7
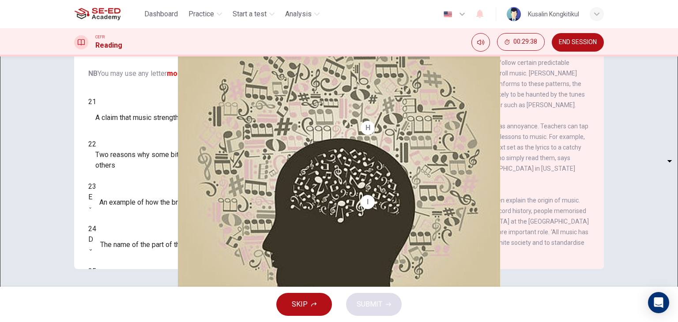
drag, startPoint x: 435, startPoint y: 110, endPoint x: 589, endPoint y: 110, distance: 154.2
click at [589, 110] on div "CLICK TO ZOOM Click to Zoom A Some songs just won't leave you alone. But this m…" at bounding box center [481, 135] width 241 height 268
drag, startPoint x: 518, startPoint y: 117, endPoint x: 562, endPoint y: 109, distance: 44.4
click at [148, 226] on body "This site uses cookies, as explained in our Privacy Policy . If you agree to th…" at bounding box center [339, 161] width 678 height 322
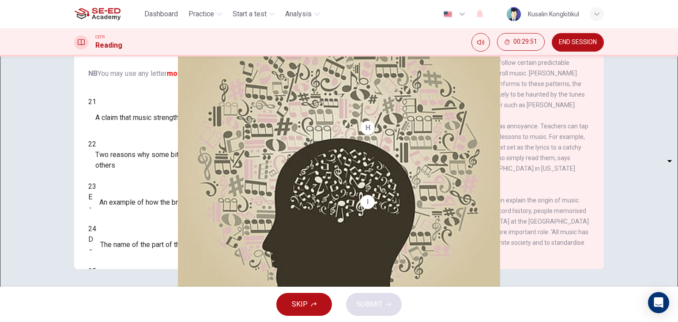
type input "F"
drag, startPoint x: 480, startPoint y: 212, endPoint x: 512, endPoint y: 204, distance: 32.9
click at [510, 208] on span "This sort of memory enhancement may even explain the origin of music. Before th…" at bounding box center [475, 227] width 228 height 60
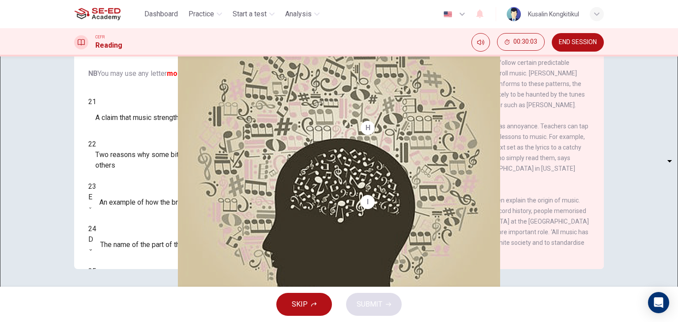
drag, startPoint x: 466, startPoint y: 146, endPoint x: 542, endPoint y: 145, distance: 75.1
click at [542, 145] on span "But this ability can be used for good as well as annoyance. Teachers can tap in…" at bounding box center [475, 153] width 228 height 60
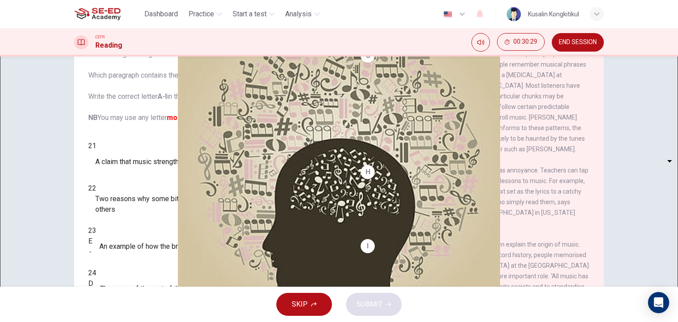
scroll to position [615, 0]
drag, startPoint x: 186, startPoint y: 174, endPoint x: 292, endPoint y: 177, distance: 106.0
click at [292, 194] on span "Two reasons why some bits of music tend to stick in your mind more than others" at bounding box center [213, 204] width 237 height 21
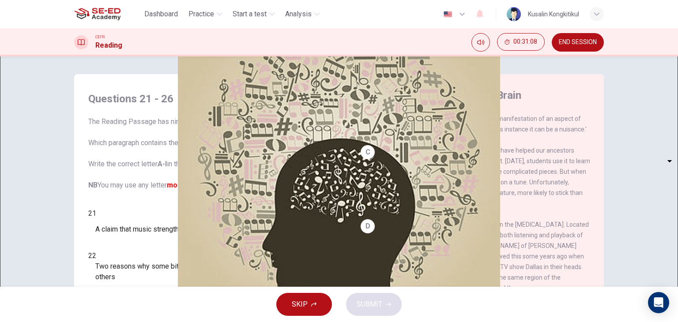
scroll to position [129, 0]
drag, startPoint x: 508, startPoint y: 187, endPoint x: 547, endPoint y: 184, distance: 39.4
click at [547, 65] on span "Some songs just won't leave you alone. But this may give us clues about how our…" at bounding box center [475, 35] width 229 height 60
drag, startPoint x: 376, startPoint y: 196, endPoint x: 503, endPoint y: 211, distance: 127.6
click at [525, 65] on span "Some songs just won't leave you alone. But this may give us clues about how our…" at bounding box center [475, 35] width 229 height 60
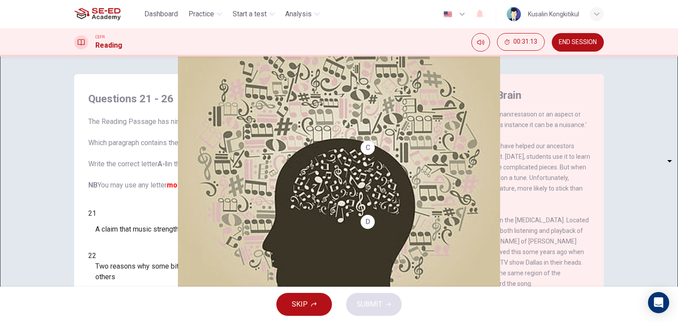
drag, startPoint x: 396, startPoint y: 207, endPoint x: 599, endPoint y: 213, distance: 203.3
click at [599, 213] on div "CLICK TO ZOOM Click to Zoom A Some songs just won't leave you alone. But this m…" at bounding box center [481, 247] width 241 height 268
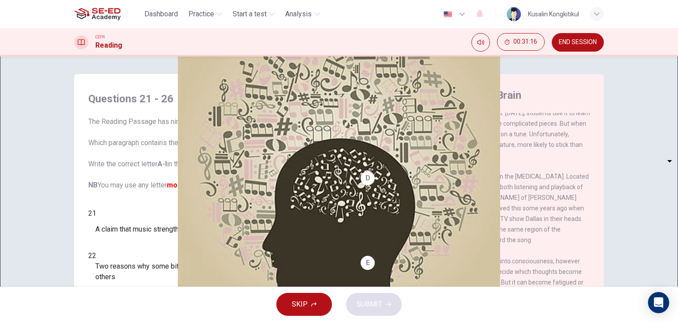
scroll to position [173, 0]
drag, startPoint x: 398, startPoint y: 207, endPoint x: 596, endPoint y: 210, distance: 197.5
click at [596, 210] on div "CLICK TO ZOOM Click to Zoom A Some songs just won't leave you alone. But this m…" at bounding box center [481, 247] width 241 height 268
drag, startPoint x: 390, startPoint y: 216, endPoint x: 609, endPoint y: 210, distance: 219.2
click at [611, 210] on div "Questions 21 - 26 The Reading Passage has nine paragraphs labelled A-l . Which …" at bounding box center [339, 227] width 558 height 307
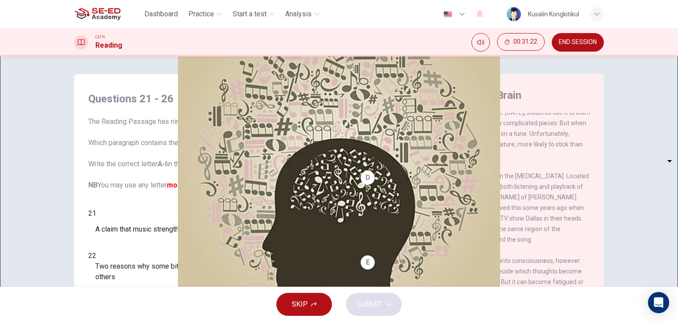
drag, startPoint x: 406, startPoint y: 227, endPoint x: 582, endPoint y: 229, distance: 175.4
click at [582, 229] on div "A Song on the Brain CLICK TO ZOOM Click to Zoom A Some songs just won't leave y…" at bounding box center [475, 234] width 258 height 321
drag, startPoint x: 363, startPoint y: 242, endPoint x: 605, endPoint y: 254, distance: 241.9
click at [606, 255] on div "Questions 21 - 26 The Reading Passage has nine paragraphs labelled A-l . Which …" at bounding box center [339, 227] width 558 height 307
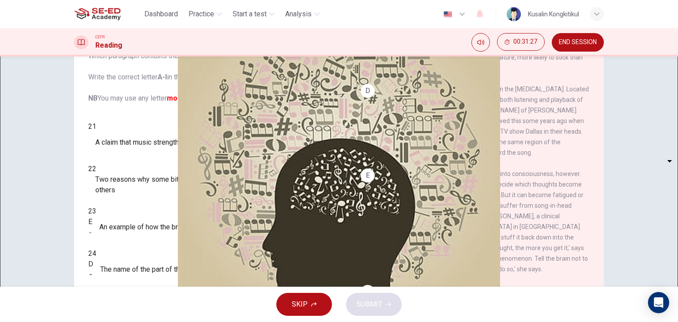
scroll to position [88, 0]
drag, startPoint x: 377, startPoint y: 117, endPoint x: 387, endPoint y: 138, distance: 23.7
drag, startPoint x: 220, startPoint y: 129, endPoint x: 305, endPoint y: 125, distance: 85.4
click at [305, 125] on div "21 ​ ​ A claim that music strengthens social bonds" at bounding box center [210, 136] width 244 height 32
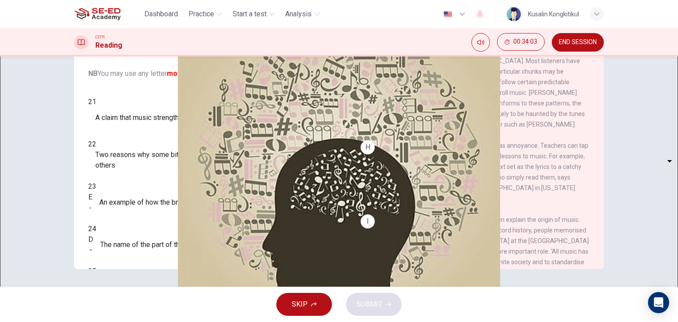
scroll to position [527, 0]
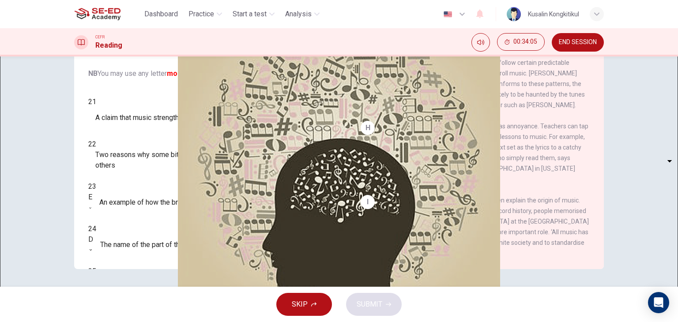
drag, startPoint x: 404, startPoint y: 202, endPoint x: 557, endPoint y: 202, distance: 152.8
click at [561, 109] on span "[PERSON_NAME] experience of repeated musical loops may represent a phenomenon c…" at bounding box center [474, 57] width 226 height 102
drag, startPoint x: 362, startPoint y: 214, endPoint x: 560, endPoint y: 216, distance: 198.3
click at [567, 110] on div "[PERSON_NAME] experience of repeated musical loops may represent a phenomenon c…" at bounding box center [476, 57] width 230 height 106
drag, startPoint x: 357, startPoint y: 227, endPoint x: 534, endPoint y: 223, distance: 177.6
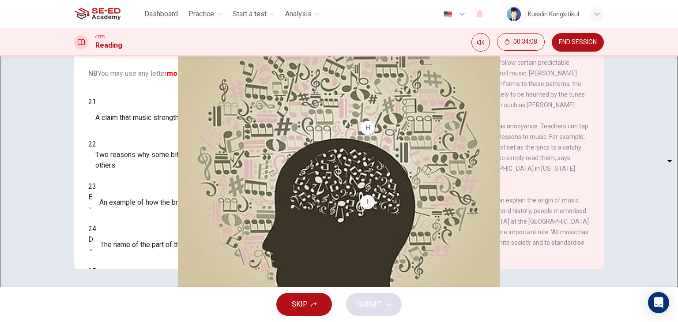
click at [534, 224] on div "A Song on the Brain CLICK TO ZOOM Click to Zoom A Some songs just won't leave y…" at bounding box center [475, 122] width 258 height 321
drag, startPoint x: 379, startPoint y: 198, endPoint x: 573, endPoint y: 200, distance: 194.8
click at [582, 110] on div "[PERSON_NAME] experience of repeated musical loops may represent a phenomenon c…" at bounding box center [476, 57] width 230 height 106
click at [140, 128] on body "This site uses cookies, as explained in our Privacy Policy . If you agree to th…" at bounding box center [339, 161] width 678 height 322
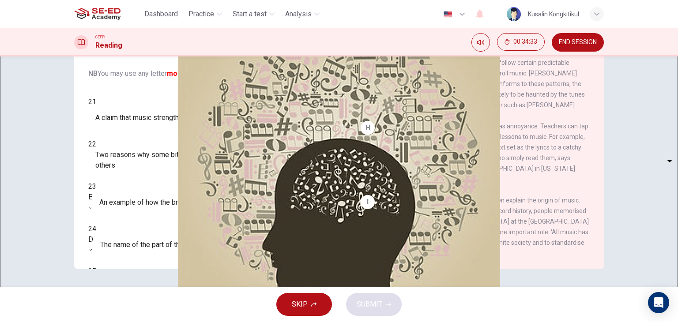
type input "G"
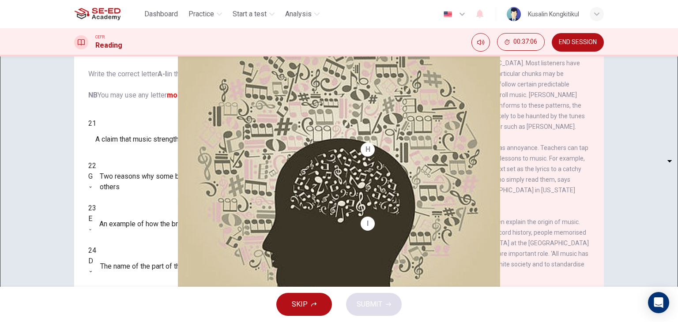
scroll to position [112, 0]
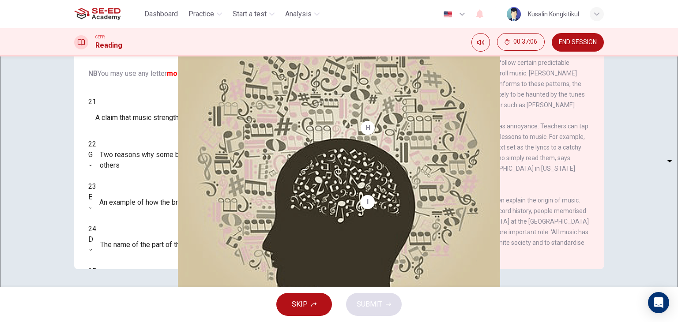
drag, startPoint x: 500, startPoint y: 199, endPoint x: 535, endPoint y: 193, distance: 35.5
click at [535, 193] on div "CLICK TO ZOOM Click to Zoom A Some songs just won't leave you alone. But this m…" at bounding box center [481, 135] width 241 height 268
drag, startPoint x: 425, startPoint y: 218, endPoint x: 555, endPoint y: 218, distance: 130.3
click at [555, 218] on span "This sort of memory enhancement may even explain the origin of music. Before th…" at bounding box center [475, 227] width 228 height 60
drag, startPoint x: 519, startPoint y: 242, endPoint x: 423, endPoint y: 235, distance: 96.6
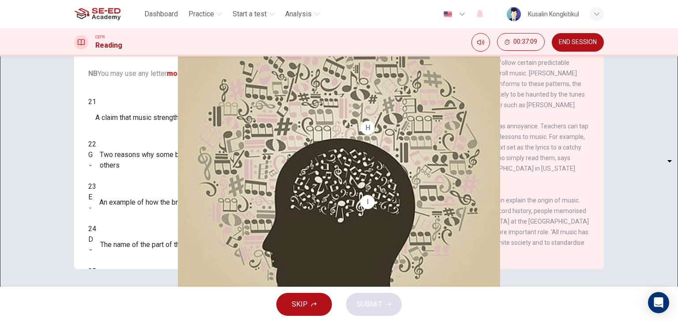
click at [442, 232] on span "This sort of memory enhancement may even explain the origin of music. Before th…" at bounding box center [475, 227] width 228 height 60
drag, startPoint x: 421, startPoint y: 237, endPoint x: 466, endPoint y: 238, distance: 45.1
click at [466, 238] on div "I This sort of memory enhancement may even explain the origin of music. Before …" at bounding box center [476, 227] width 230 height 64
drag, startPoint x: 466, startPoint y: 231, endPoint x: 473, endPoint y: 230, distance: 7.2
click at [473, 230] on span "This sort of memory enhancement may even explain the origin of music. Before th…" at bounding box center [475, 227] width 228 height 60
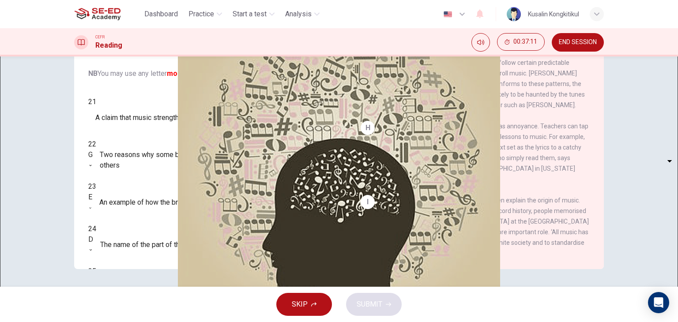
click at [473, 230] on span "This sort of memory enhancement may even explain the origin of music. Before th…" at bounding box center [475, 227] width 228 height 60
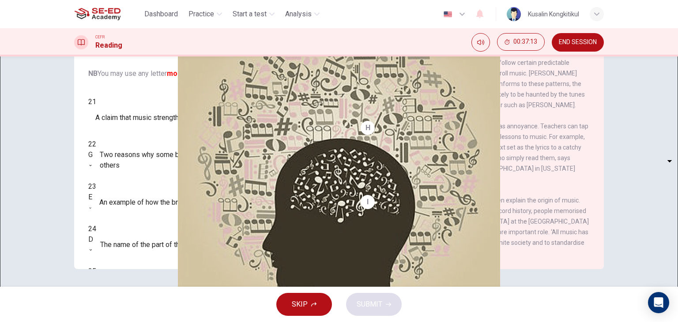
click at [140, 103] on body "This site uses cookies, as explained in our Privacy Policy . If you agree to th…" at bounding box center [339, 161] width 678 height 322
type input "I"
drag, startPoint x: 408, startPoint y: 154, endPoint x: 553, endPoint y: 154, distance: 144.9
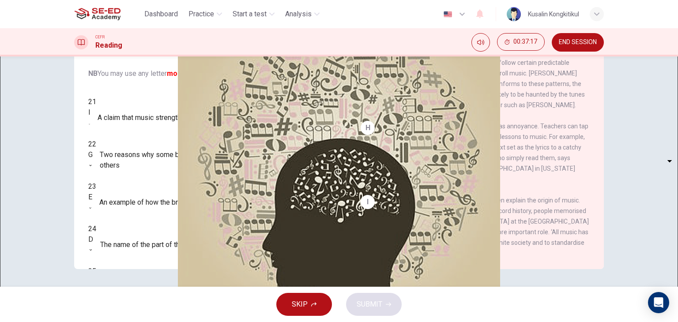
click at [554, 109] on span "[PERSON_NAME] experience of repeated musical loops may represent a phenomenon c…" at bounding box center [474, 57] width 226 height 102
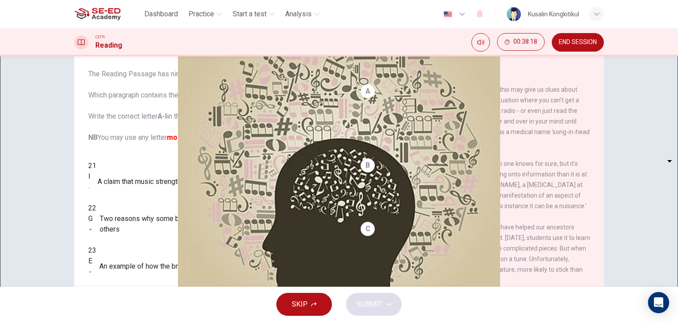
scroll to position [112, 0]
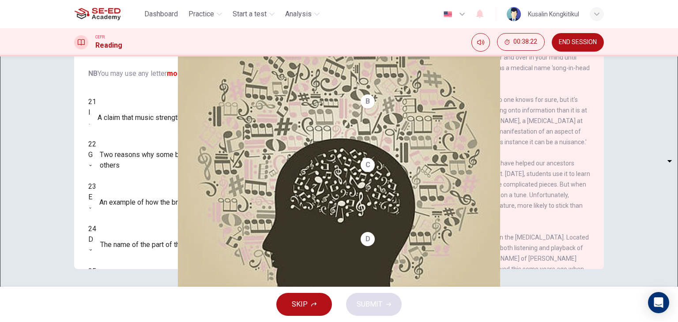
click at [121, 199] on body "This site uses cookies, as explained in our Privacy Policy . If you agree to th…" at bounding box center [339, 161] width 678 height 322
click at [130, 322] on li "A" at bounding box center [339, 327] width 678 height 11
type input "A"
drag, startPoint x: 426, startPoint y: 213, endPoint x: 533, endPoint y: 219, distance: 107.5
click at [533, 84] on div "A Some songs just won't leave you alone. But this may give us clues about how o…" at bounding box center [476, 52] width 230 height 64
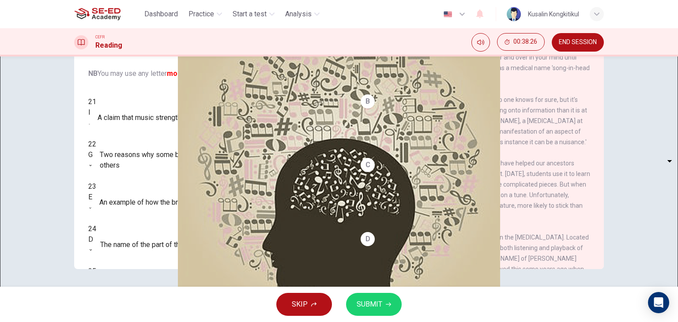
click at [364, 304] on span "SUBMIT" at bounding box center [370, 305] width 26 height 12
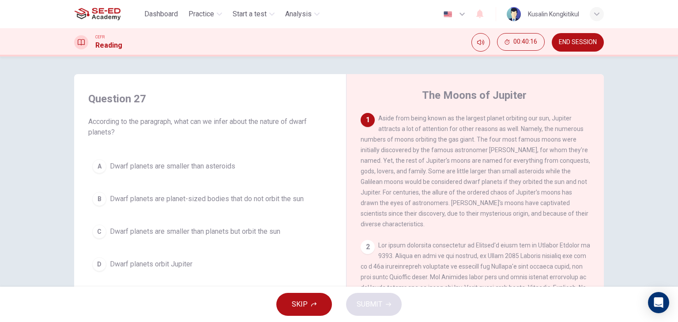
click at [97, 238] on div "C" at bounding box center [99, 232] width 14 height 14
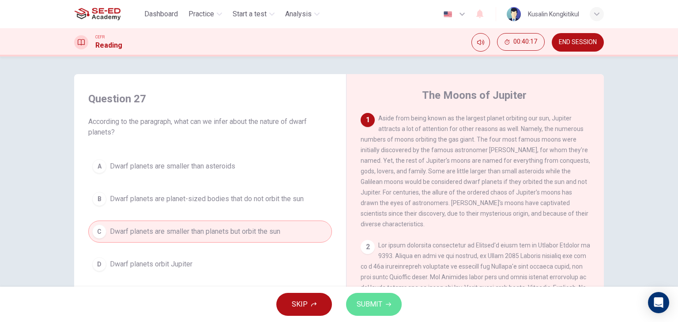
click at [382, 306] on button "SUBMIT" at bounding box center [374, 304] width 56 height 23
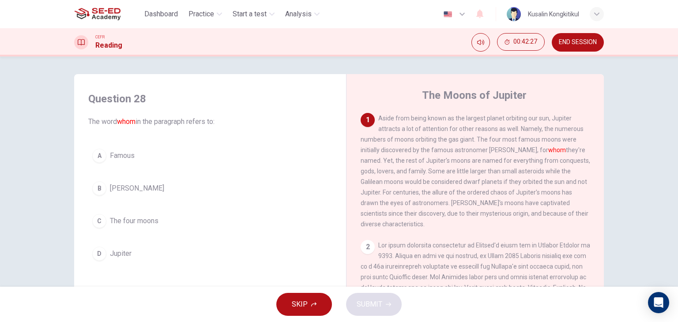
drag, startPoint x: 408, startPoint y: 193, endPoint x: 514, endPoint y: 211, distance: 107.5
click at [545, 205] on span "Aside from being known as the largest planet orbiting our sun, Jupiter attracts…" at bounding box center [476, 171] width 230 height 113
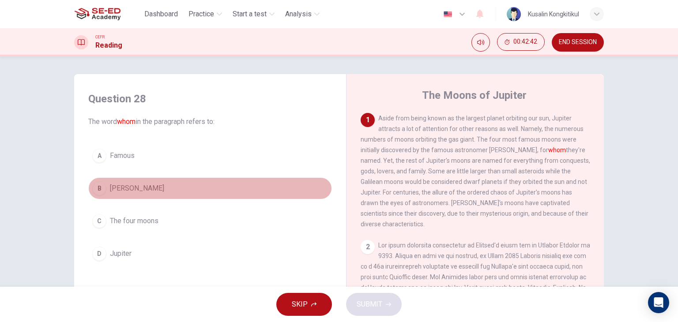
drag, startPoint x: 135, startPoint y: 186, endPoint x: 346, endPoint y: 278, distance: 230.5
click at [136, 189] on span "[PERSON_NAME]" at bounding box center [137, 188] width 54 height 11
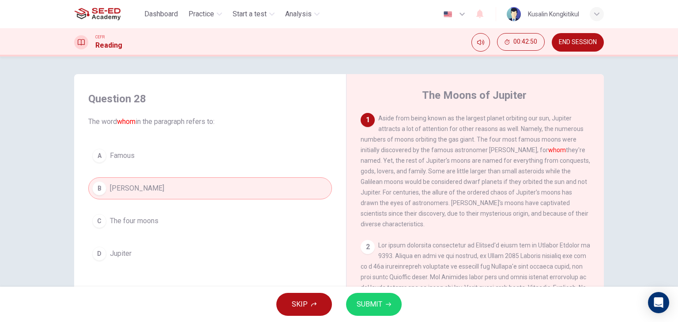
click at [401, 299] on div "SKIP SUBMIT" at bounding box center [339, 304] width 678 height 35
click at [396, 301] on button "SUBMIT" at bounding box center [374, 304] width 56 height 23
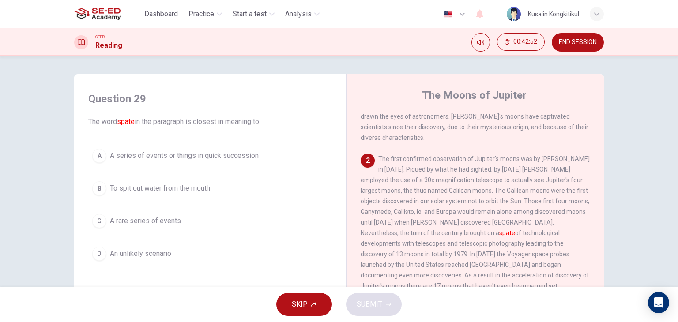
scroll to position [88, 0]
click at [151, 223] on span "A rare series of events" at bounding box center [145, 221] width 71 height 11
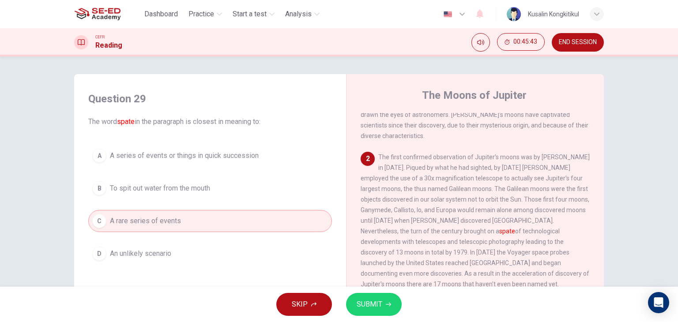
click at [118, 158] on span "A series of events or things in quick succession" at bounding box center [184, 156] width 149 height 11
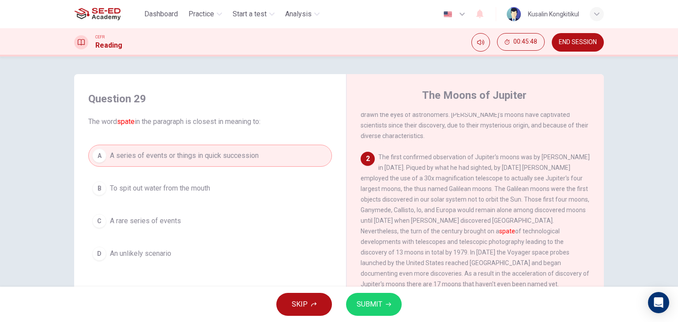
click at [548, 185] on span "The first confirmed observation of Jupiter's moons was by [PERSON_NAME] in [DAT…" at bounding box center [475, 231] width 229 height 155
drag, startPoint x: 401, startPoint y: 212, endPoint x: 584, endPoint y: 219, distance: 183.4
click at [584, 219] on div "1 Aside from being known as the largest planet orbiting our sun, Jupiter attrac…" at bounding box center [481, 247] width 241 height 268
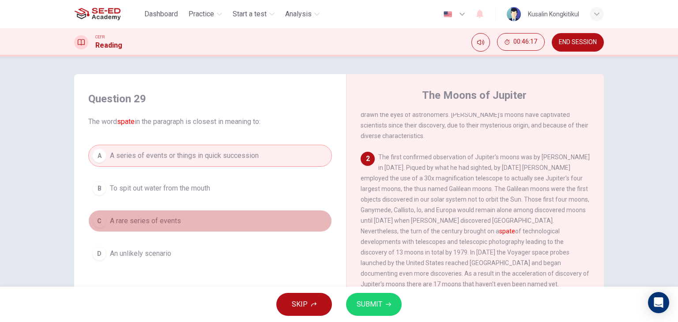
click at [208, 220] on button "C A rare series of events" at bounding box center [210, 221] width 244 height 22
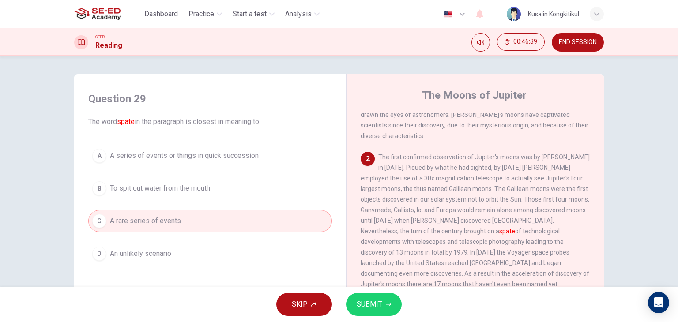
click at [215, 159] on span "A series of events or things in quick succession" at bounding box center [184, 156] width 149 height 11
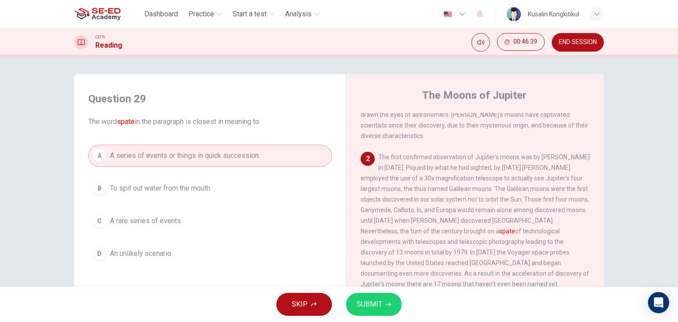
click at [384, 305] on button "SUBMIT" at bounding box center [374, 304] width 56 height 23
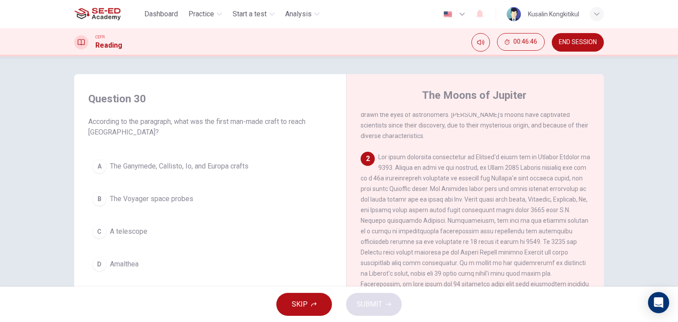
drag, startPoint x: 443, startPoint y: 193, endPoint x: 508, endPoint y: 191, distance: 64.9
click at [508, 191] on span at bounding box center [476, 226] width 230 height 145
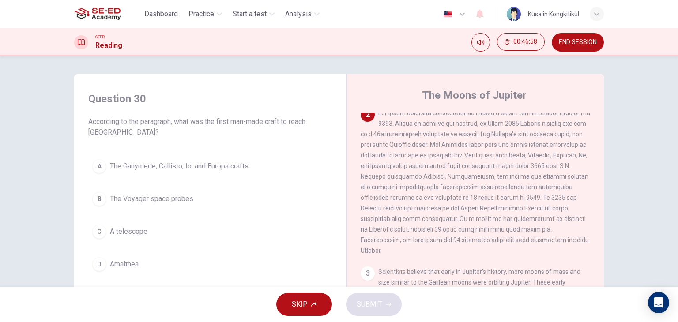
click at [159, 203] on span "The Voyager space probes" at bounding box center [151, 199] width 83 height 11
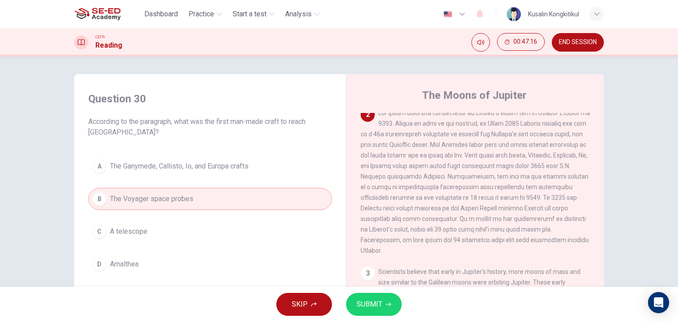
drag, startPoint x: 265, startPoint y: 123, endPoint x: 327, endPoint y: 127, distance: 62.0
click at [322, 123] on span "According to the paragraph, what was the first man-made craft to reach [GEOGRAP…" at bounding box center [210, 127] width 244 height 21
click at [383, 304] on button "SUBMIT" at bounding box center [374, 304] width 56 height 23
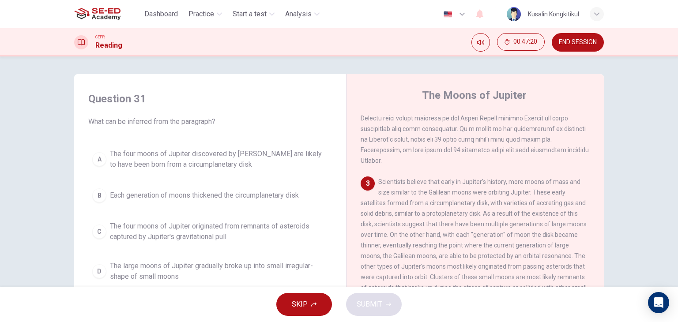
scroll to position [221, 0]
drag, startPoint x: 434, startPoint y: 200, endPoint x: 567, endPoint y: 186, distance: 133.6
click at [567, 186] on div "1 Aside from being known as the largest planet orbiting our sun, Jupiter attrac…" at bounding box center [481, 247] width 241 height 268
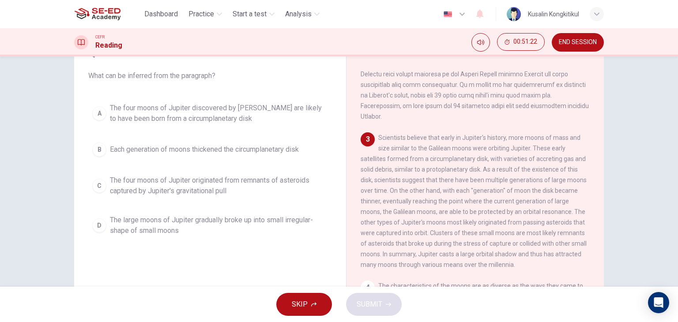
scroll to position [44, 0]
drag, startPoint x: 410, startPoint y: 144, endPoint x: 529, endPoint y: 152, distance: 119.0
click at [528, 152] on span "Scientists believe that early in Jupiter's history, more moons of mass and size…" at bounding box center [474, 203] width 226 height 134
click at [232, 110] on span "The four moons of Jupiter discovered by [PERSON_NAME] are likely to have been b…" at bounding box center [219, 115] width 218 height 21
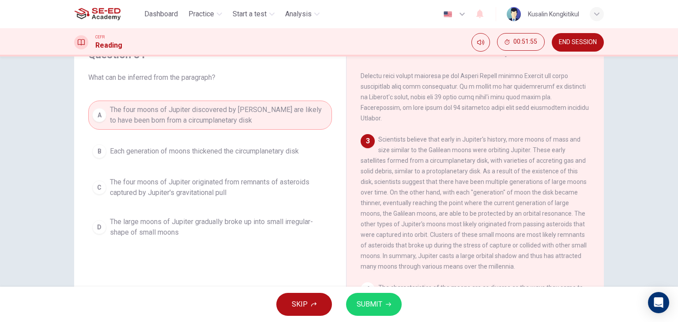
click at [378, 306] on span "SUBMIT" at bounding box center [370, 305] width 26 height 12
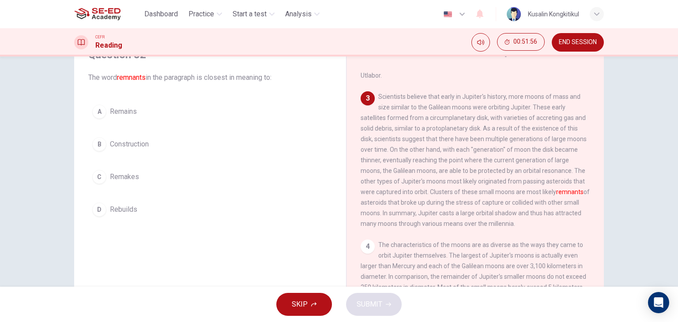
scroll to position [265, 0]
click at [130, 108] on span "Remains" at bounding box center [123, 111] width 27 height 11
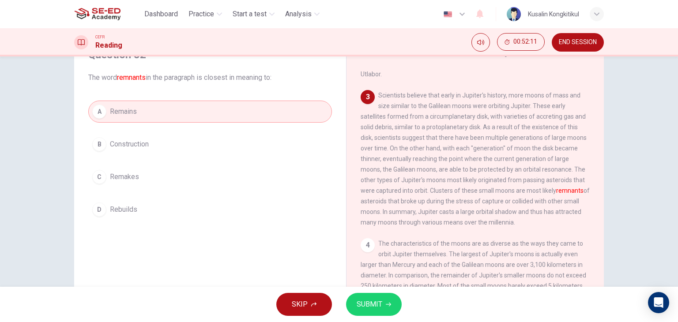
click at [380, 307] on span "SUBMIT" at bounding box center [370, 305] width 26 height 12
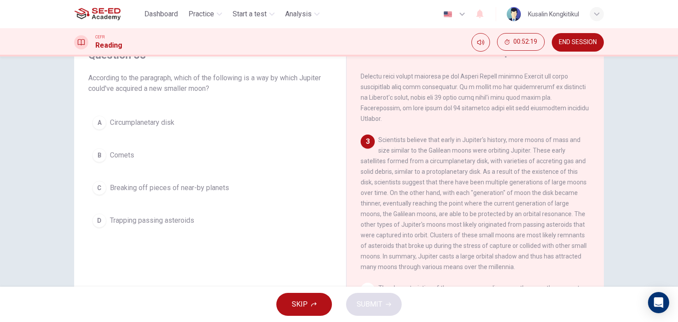
scroll to position [44, 0]
drag, startPoint x: 408, startPoint y: 254, endPoint x: 589, endPoint y: 254, distance: 181.1
click at [589, 254] on div "1 Aside from being known as the largest planet orbiting our sun, Jupiter attrac…" at bounding box center [481, 203] width 241 height 268
drag, startPoint x: 391, startPoint y: 261, endPoint x: 459, endPoint y: 254, distance: 68.3
click at [459, 254] on div "3 Scientists believe that early in Jupiter's history, more moons of mass and si…" at bounding box center [476, 203] width 230 height 138
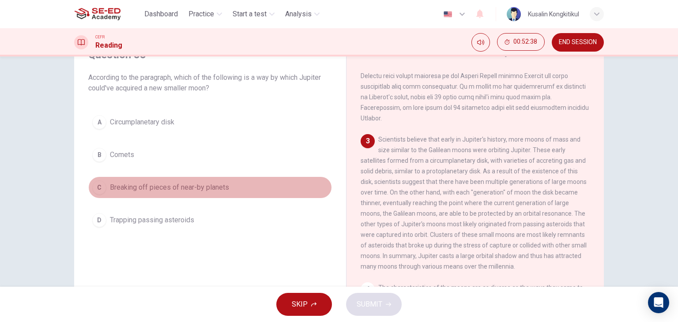
click at [203, 191] on span "Breaking off pieces of near-by planets" at bounding box center [169, 187] width 119 height 11
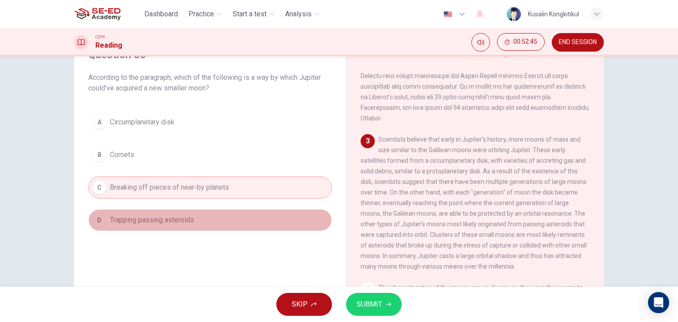
click at [199, 214] on button "D Trapping passing asteroids" at bounding box center [210, 220] width 244 height 22
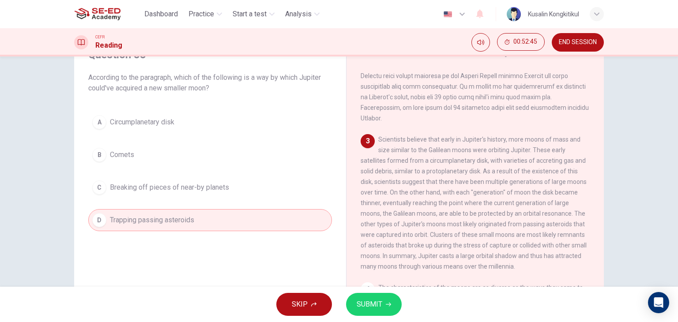
click at [196, 200] on div "A Circumplanetary disk B Comets C Breaking off pieces of near-by planets D Trap…" at bounding box center [210, 171] width 244 height 120
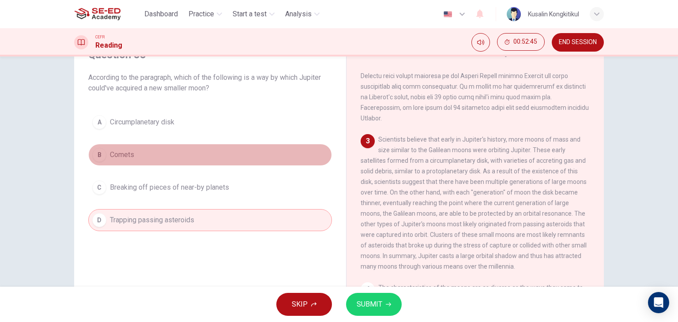
click at [185, 149] on button "B Comets" at bounding box center [210, 155] width 244 height 22
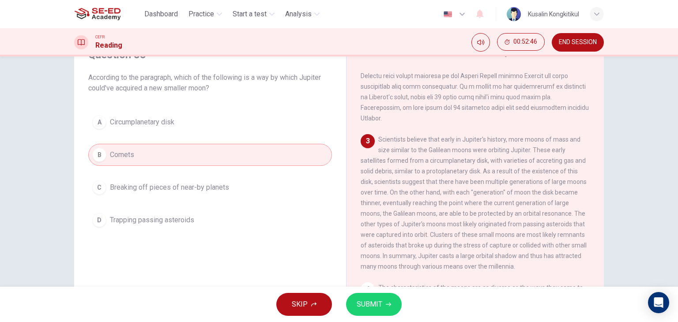
click at [185, 114] on button "A Circumplanetary disk" at bounding box center [210, 122] width 244 height 22
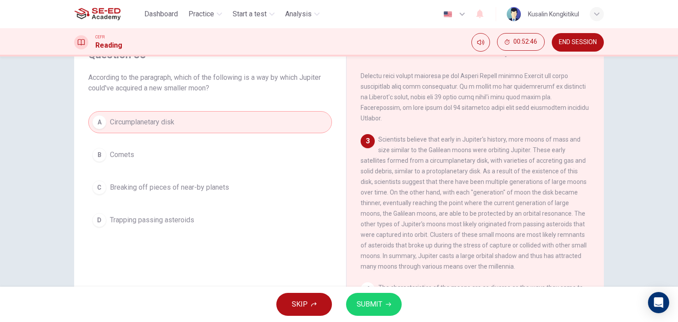
click at [193, 125] on button "A Circumplanetary disk" at bounding box center [210, 122] width 244 height 22
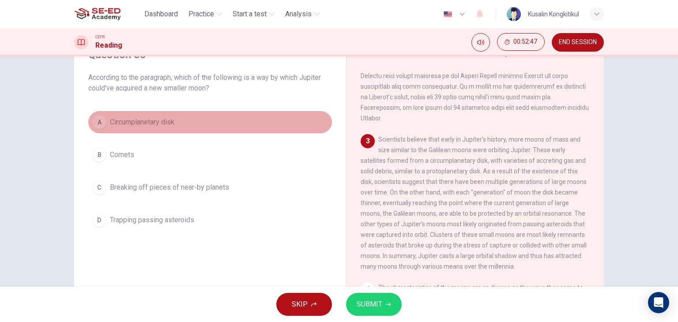
click at [193, 125] on button "A Circumplanetary disk" at bounding box center [210, 122] width 244 height 22
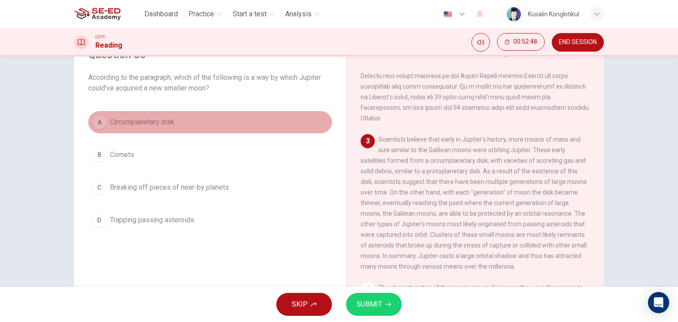
click at [193, 125] on button "A Circumplanetary disk" at bounding box center [210, 122] width 244 height 22
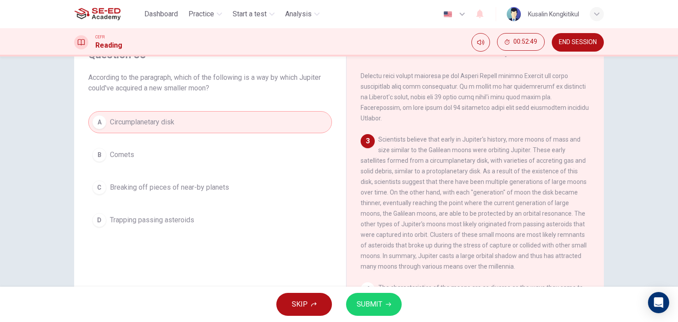
click at [193, 125] on button "A Circumplanetary disk" at bounding box center [210, 122] width 244 height 22
click at [194, 126] on button "A Circumplanetary disk" at bounding box center [210, 122] width 244 height 22
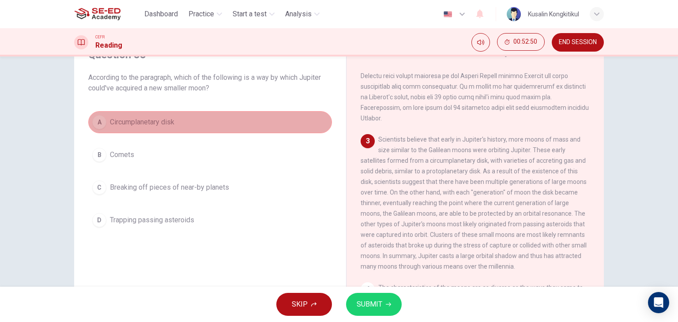
click at [194, 126] on button "A Circumplanetary disk" at bounding box center [210, 122] width 244 height 22
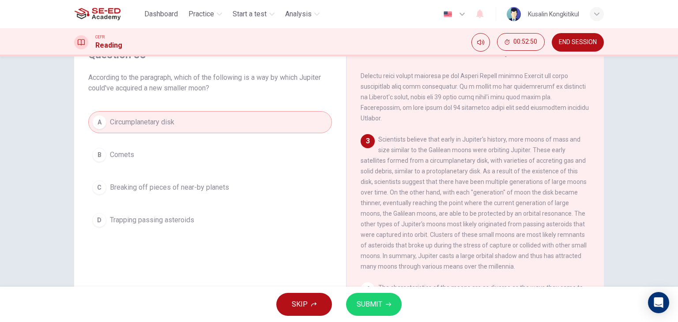
click at [194, 126] on button "A Circumplanetary disk" at bounding box center [210, 122] width 244 height 22
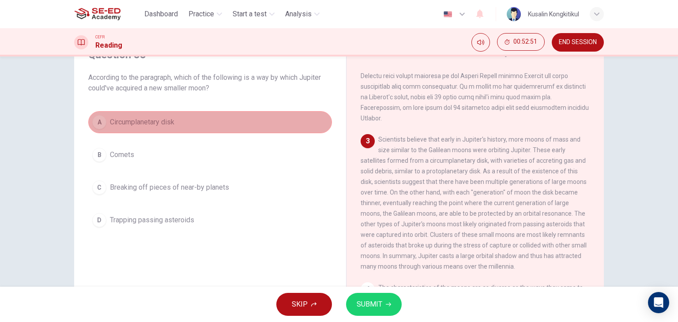
click at [194, 126] on button "A Circumplanetary disk" at bounding box center [210, 122] width 244 height 22
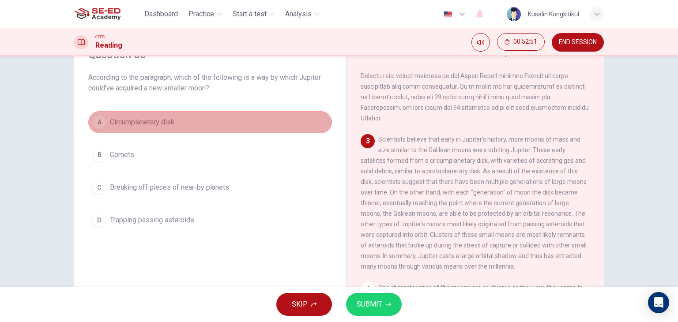
click at [194, 126] on button "A Circumplanetary disk" at bounding box center [210, 122] width 244 height 22
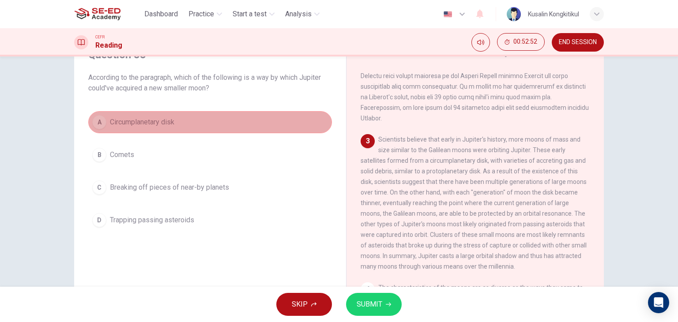
click at [194, 126] on button "A Circumplanetary disk" at bounding box center [210, 122] width 244 height 22
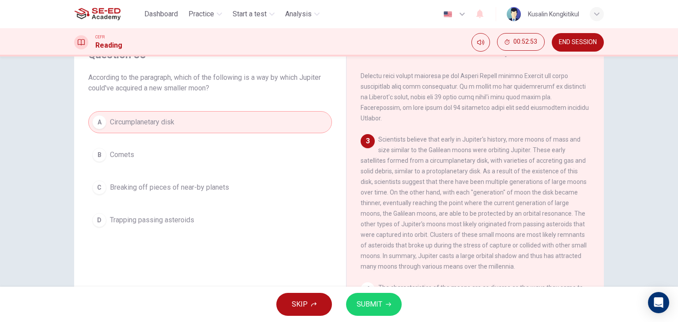
click at [194, 126] on button "A Circumplanetary disk" at bounding box center [210, 122] width 244 height 22
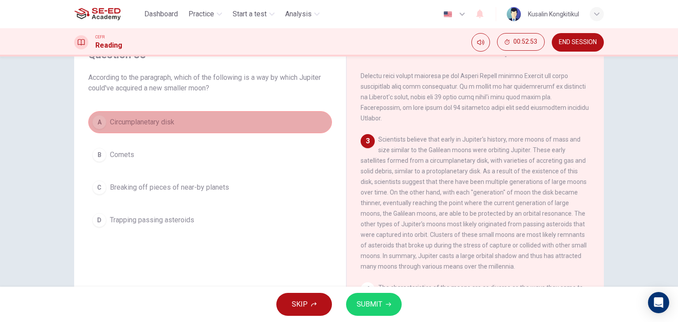
click at [194, 126] on button "A Circumplanetary disk" at bounding box center [210, 122] width 244 height 22
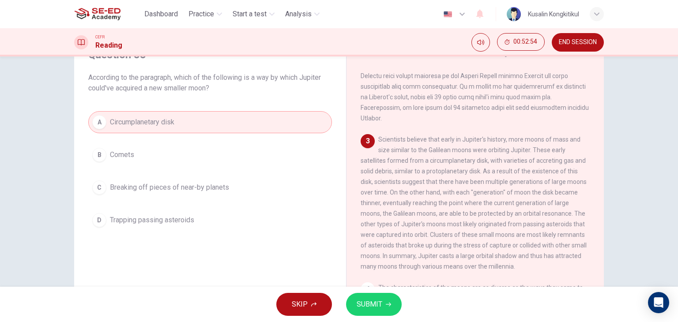
click at [194, 126] on button "A Circumplanetary disk" at bounding box center [210, 122] width 244 height 22
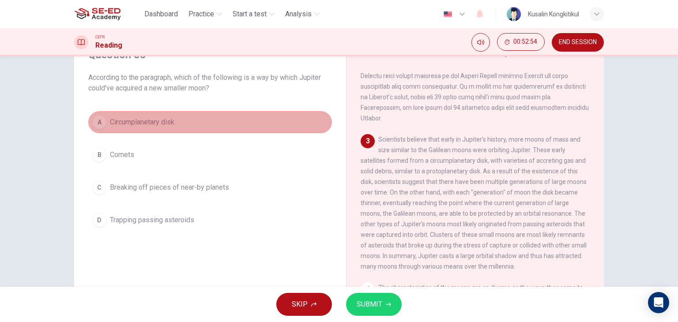
click at [194, 126] on button "A Circumplanetary disk" at bounding box center [210, 122] width 244 height 22
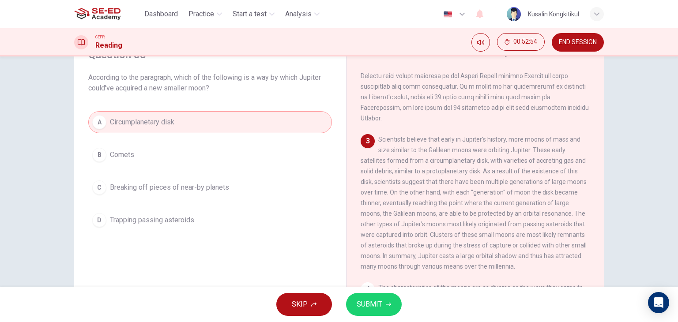
click at [197, 128] on button "A Circumplanetary disk" at bounding box center [210, 122] width 244 height 22
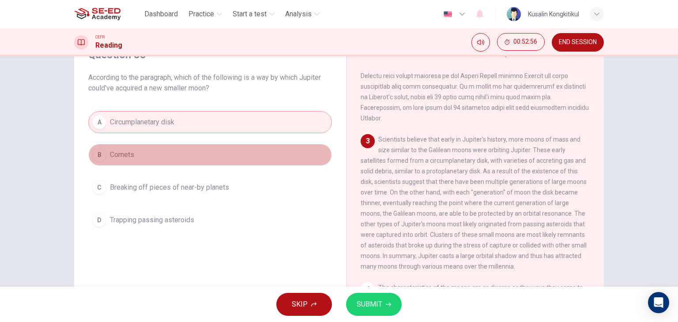
click at [190, 165] on button "B Comets" at bounding box center [210, 155] width 244 height 22
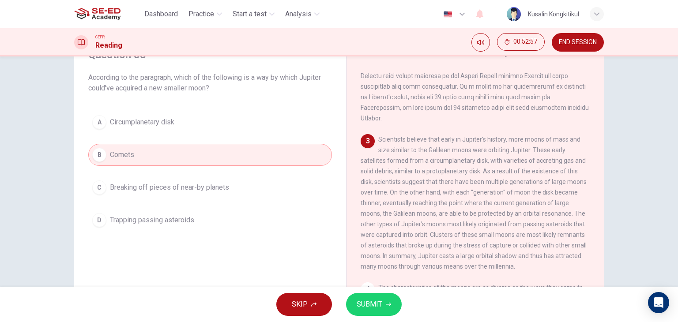
click at [176, 226] on button "D Trapping passing asteroids" at bounding box center [210, 220] width 244 height 22
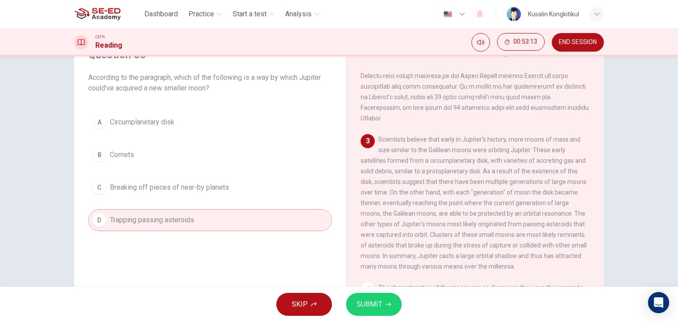
click at [393, 307] on button "SUBMIT" at bounding box center [374, 304] width 56 height 23
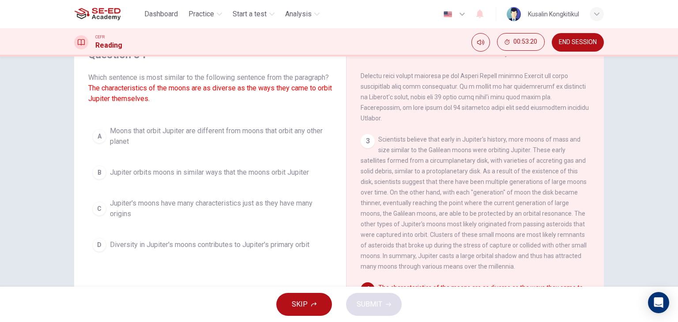
drag, startPoint x: 97, startPoint y: 95, endPoint x: 173, endPoint y: 95, distance: 75.5
click at [173, 95] on font "The characteristics of the moons are as diverse as the ways they came to orbit …" at bounding box center [210, 93] width 244 height 19
click at [186, 220] on span "Jupiter's moons have many characteristics just as they have many origins" at bounding box center [219, 208] width 218 height 21
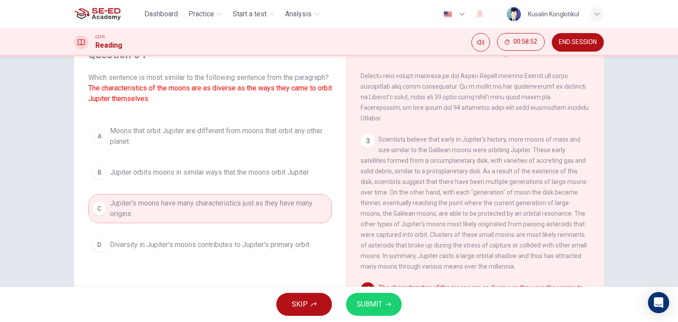
click at [364, 308] on span "SUBMIT" at bounding box center [370, 305] width 26 height 12
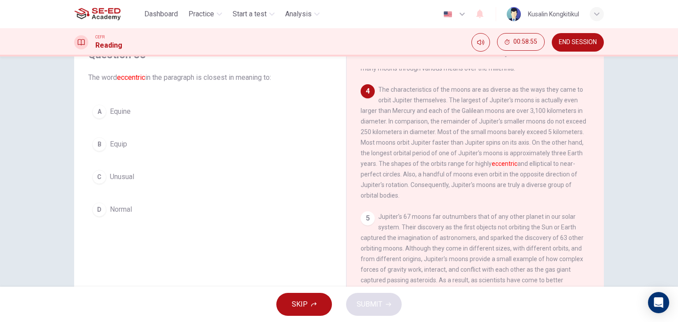
scroll to position [442, 0]
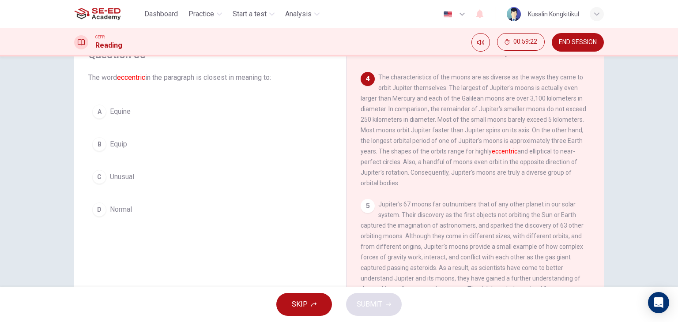
click at [102, 173] on div "C" at bounding box center [99, 177] width 14 height 14
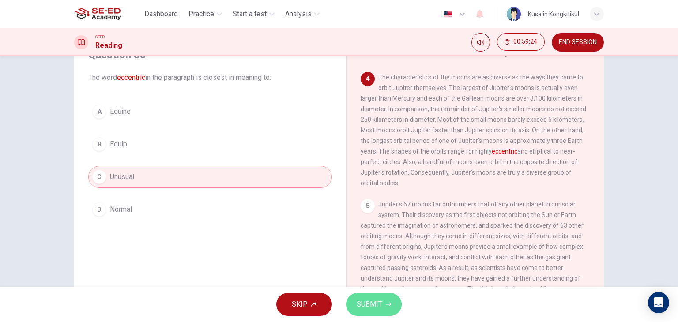
click at [379, 303] on span "SUBMIT" at bounding box center [370, 305] width 26 height 12
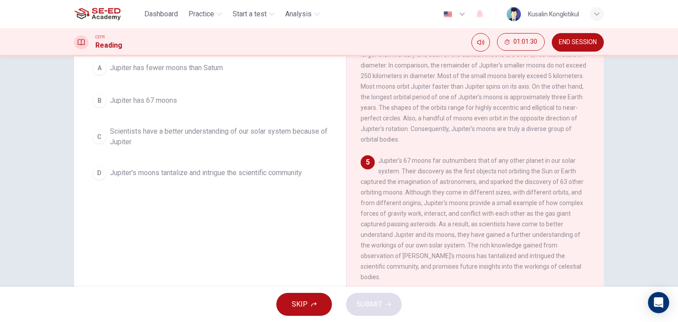
scroll to position [88, 0]
drag, startPoint x: 429, startPoint y: 223, endPoint x: 609, endPoint y: 210, distance: 180.2
click at [609, 210] on div "Question 36 According to the paragraph, which of the following is NOT true? A J…" at bounding box center [339, 139] width 558 height 307
drag, startPoint x: 379, startPoint y: 265, endPoint x: 574, endPoint y: 267, distance: 195.2
click at [574, 267] on div "5 Jupiter's 67 moons far outnumbers that of any other planet in our solar syste…" at bounding box center [476, 218] width 230 height 127
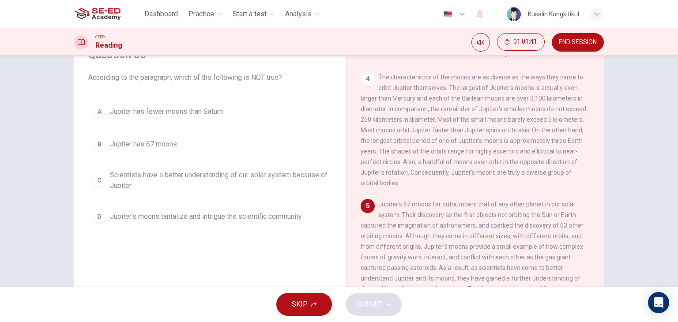
scroll to position [44, 0]
click at [222, 102] on button "A Jupiter has fewer moons than Saturn" at bounding box center [210, 112] width 244 height 22
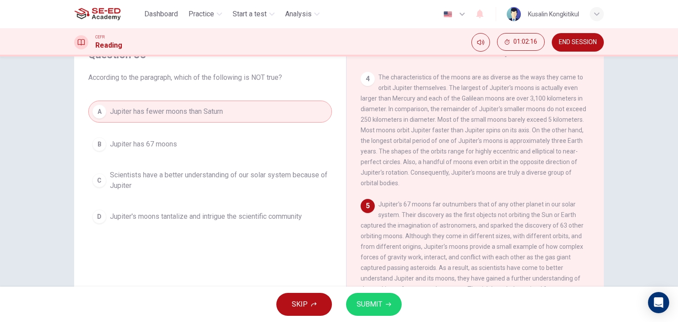
click at [391, 297] on button "SUBMIT" at bounding box center [374, 304] width 56 height 23
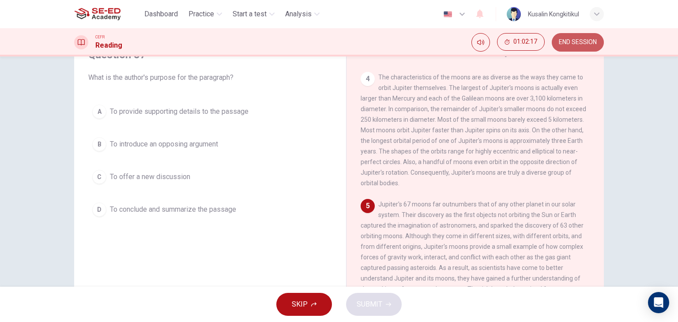
click at [578, 44] on span "END SESSION" at bounding box center [578, 42] width 38 height 7
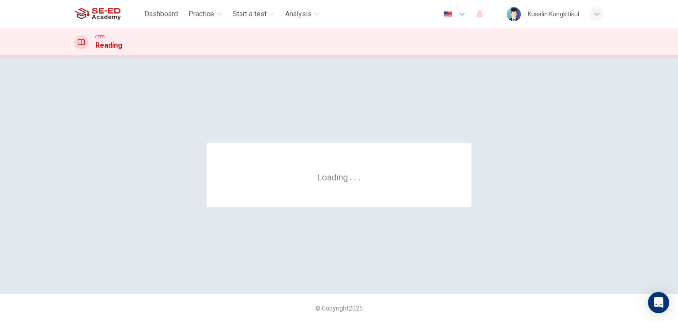
scroll to position [0, 0]
